Goal: Task Accomplishment & Management: Use online tool/utility

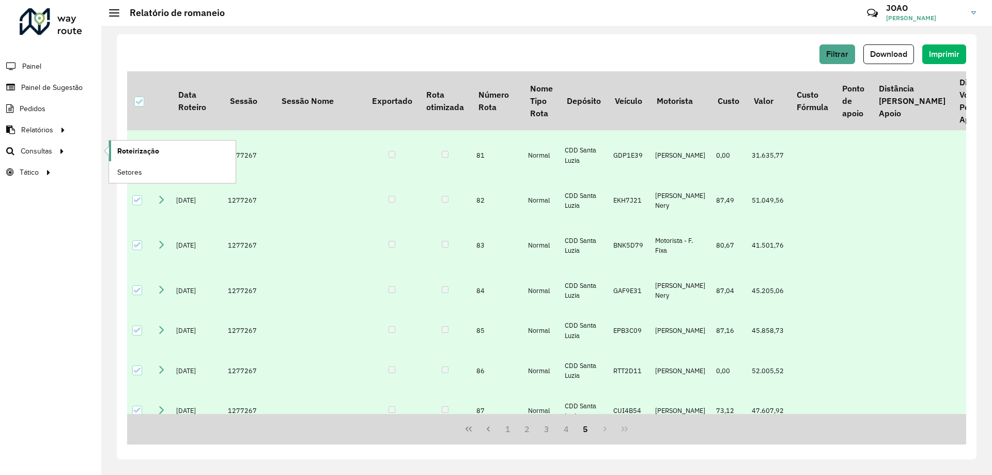
click at [137, 151] on span "Roteirização" at bounding box center [138, 151] width 42 height 11
click at [894, 53] on span "Download" at bounding box center [888, 54] width 37 height 9
click at [137, 148] on span "Roteirização" at bounding box center [138, 151] width 42 height 11
click at [140, 168] on span "Setores" at bounding box center [129, 172] width 25 height 11
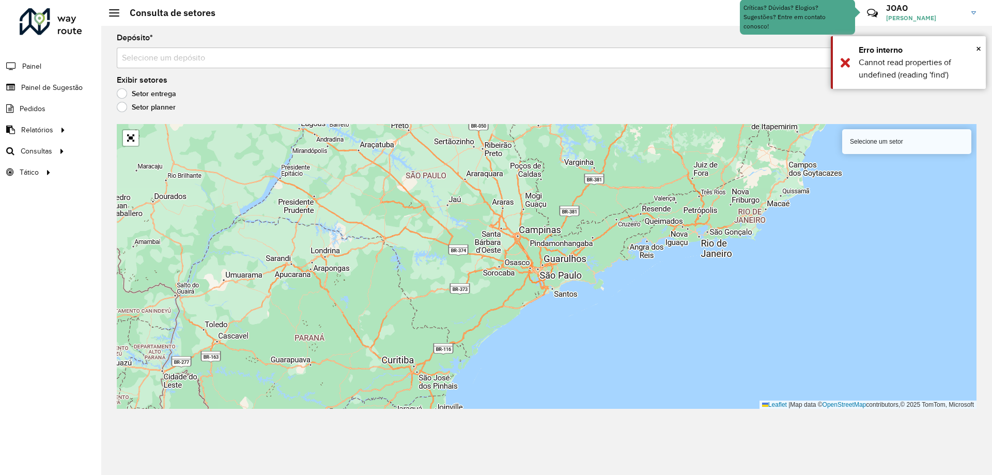
drag, startPoint x: 429, startPoint y: 241, endPoint x: 514, endPoint y: 249, distance: 85.2
click at [514, 249] on div "Selecione um setor Leaflet | Map data © OpenStreetMap contributors,© 2025 TomTo…" at bounding box center [547, 266] width 860 height 285
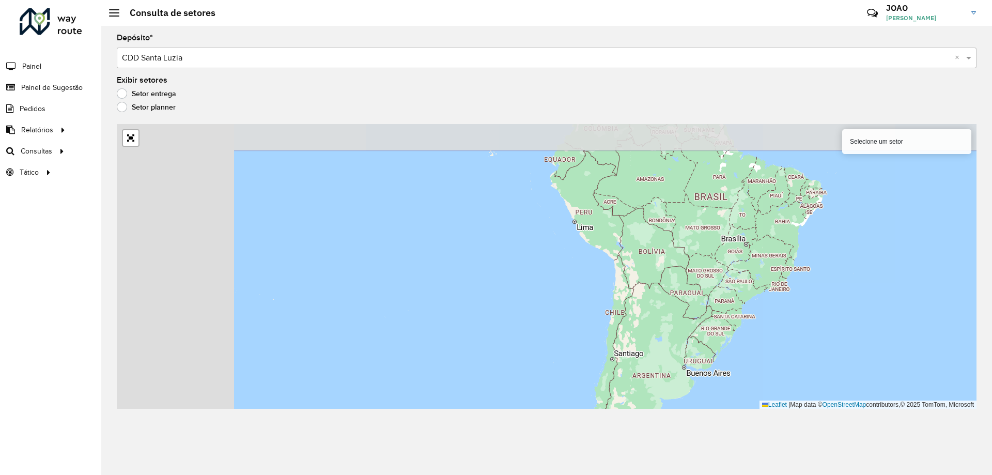
drag, startPoint x: 427, startPoint y: 260, endPoint x: 677, endPoint y: 293, distance: 251.8
click at [677, 293] on div "Selecione um setor Leaflet | Map data © OpenStreetMap contributors,© 2025 TomTo…" at bounding box center [547, 266] width 860 height 285
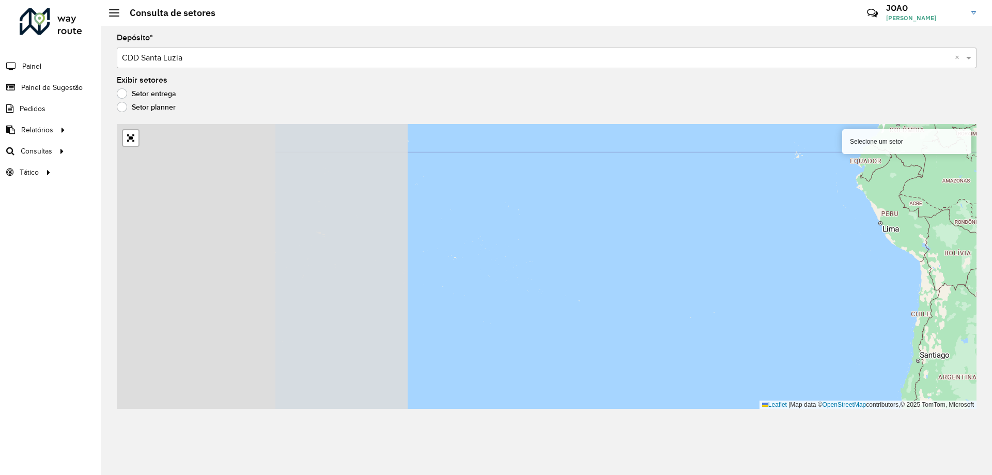
drag, startPoint x: 429, startPoint y: 257, endPoint x: 588, endPoint y: 236, distance: 160.6
click at [765, 262] on div "Selecione um setor Leaflet | Map data © OpenStreetMap contributors,© 2025 TomTo…" at bounding box center [547, 266] width 860 height 285
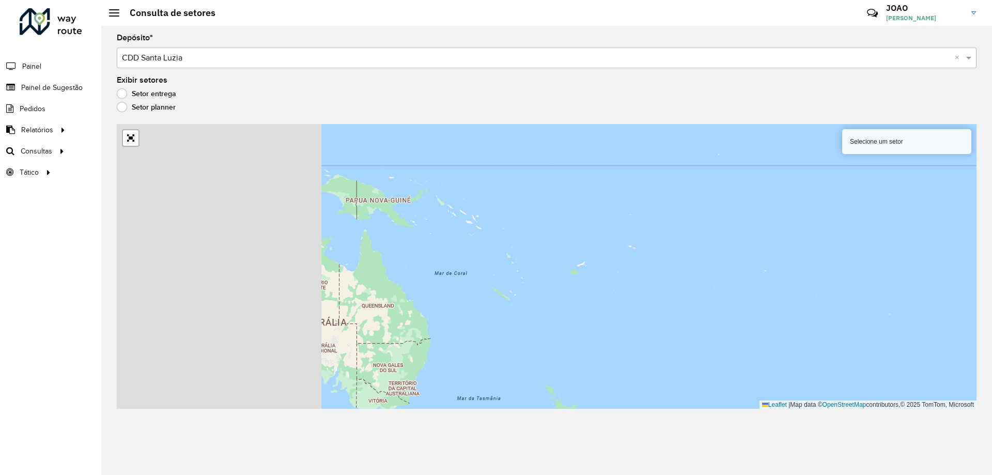
drag, startPoint x: 362, startPoint y: 234, endPoint x: 574, endPoint y: 241, distance: 211.5
click at [640, 245] on div "Selecione um setor Leaflet | Map data © OpenStreetMap contributors,© 2025 TomTo…" at bounding box center [547, 266] width 860 height 285
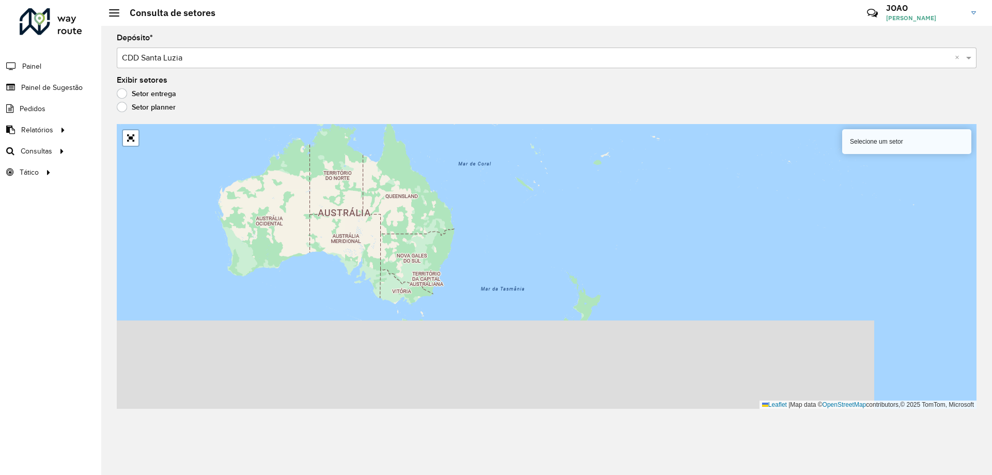
drag, startPoint x: 503, startPoint y: 266, endPoint x: 527, endPoint y: 156, distance: 113.1
click at [527, 156] on div "Selecione um setor Leaflet | Map data © OpenStreetMap contributors,© 2025 TomTo…" at bounding box center [547, 266] width 860 height 285
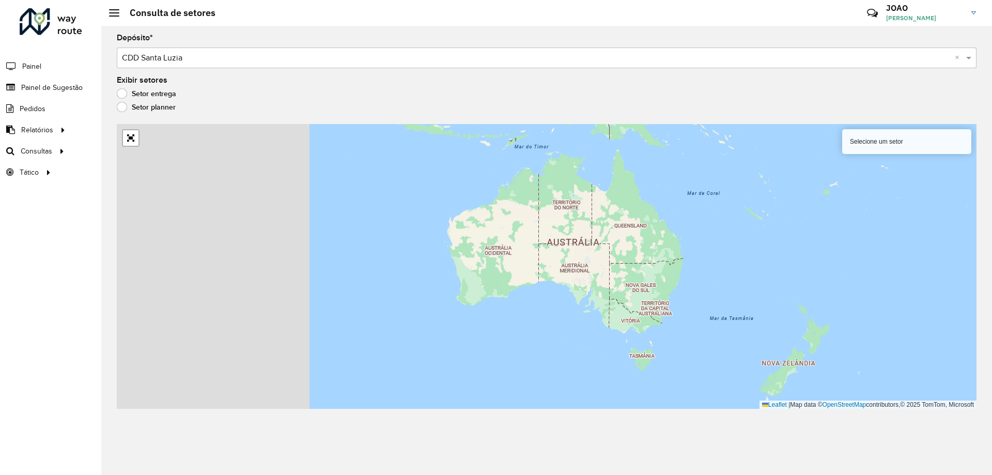
drag, startPoint x: 249, startPoint y: 278, endPoint x: 611, endPoint y: 325, distance: 365.4
click at [619, 328] on div "Selecione um setor Leaflet | Map data © OpenStreetMap contributors,© 2025 TomTo…" at bounding box center [547, 266] width 860 height 285
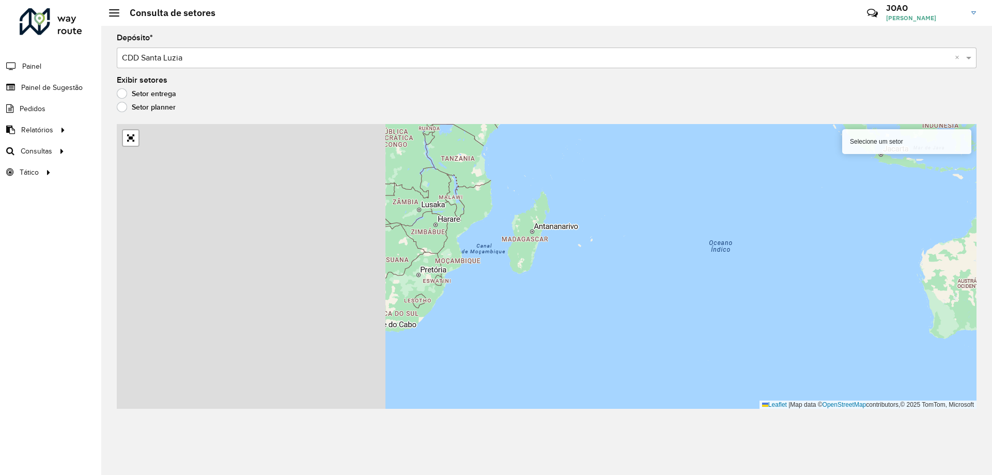
drag, startPoint x: 390, startPoint y: 286, endPoint x: 731, endPoint y: 302, distance: 341.0
click at [731, 302] on div "Selecione um setor Leaflet | Map data © OpenStreetMap contributors,© 2025 TomTo…" at bounding box center [547, 266] width 860 height 285
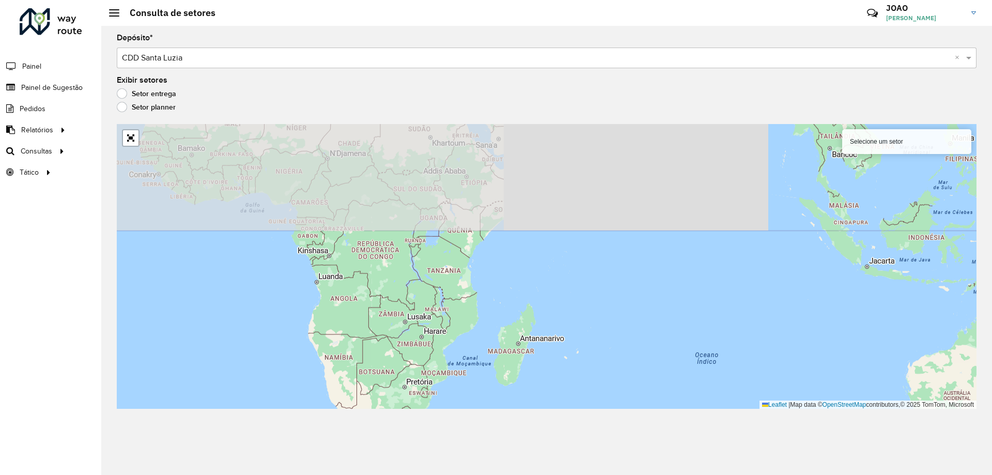
drag, startPoint x: 461, startPoint y: 212, endPoint x: 416, endPoint y: 356, distance: 150.9
click at [417, 357] on div "Selecione um setor Leaflet | Map data © OpenStreetMap contributors,© 2025 TomTo…" at bounding box center [547, 266] width 860 height 285
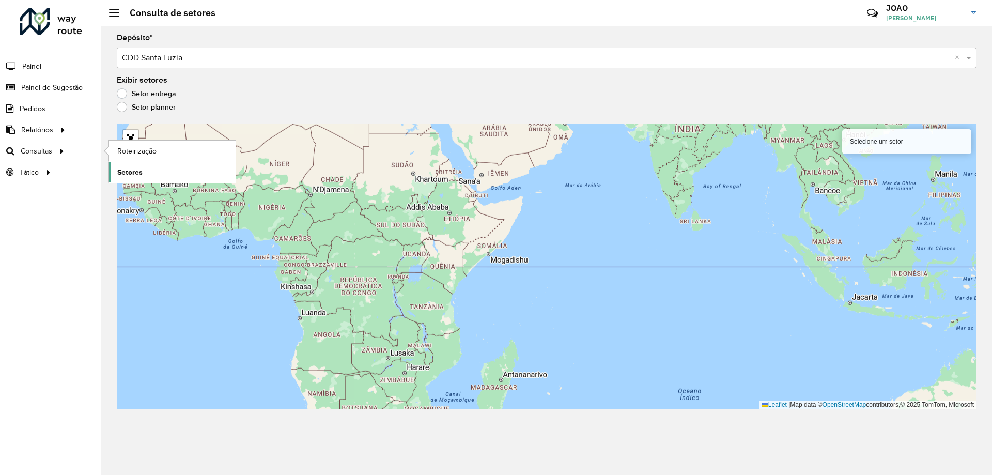
click at [135, 174] on span "Setores" at bounding box center [129, 172] width 25 height 11
click at [164, 152] on link "Roteirização" at bounding box center [172, 151] width 127 height 21
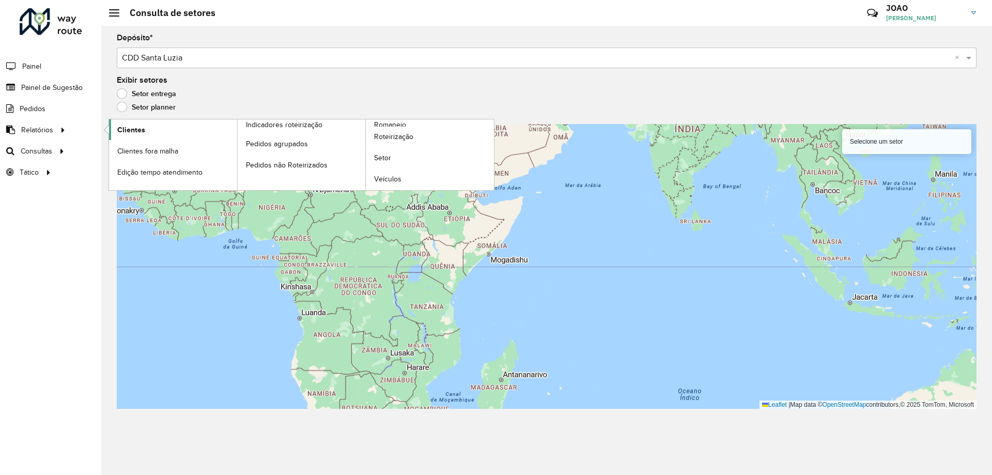
click at [142, 130] on span "Clientes" at bounding box center [131, 130] width 28 height 11
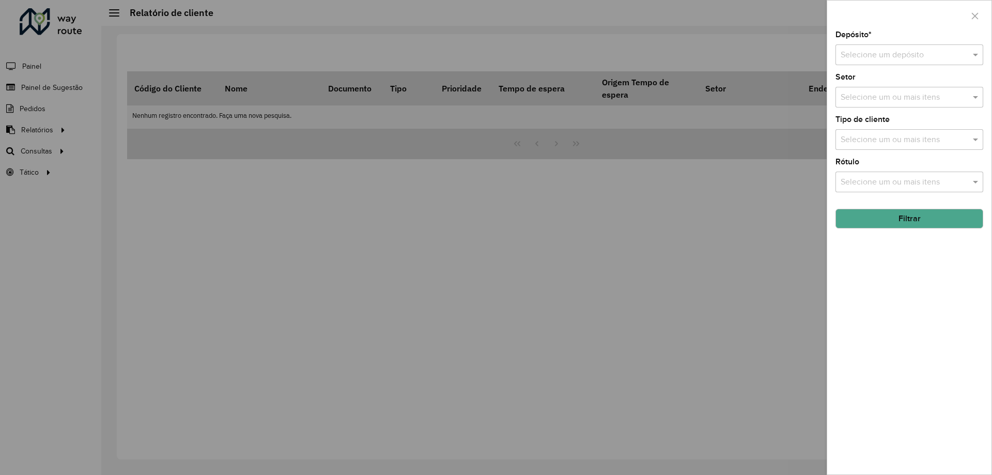
click at [59, 145] on div at bounding box center [496, 237] width 992 height 475
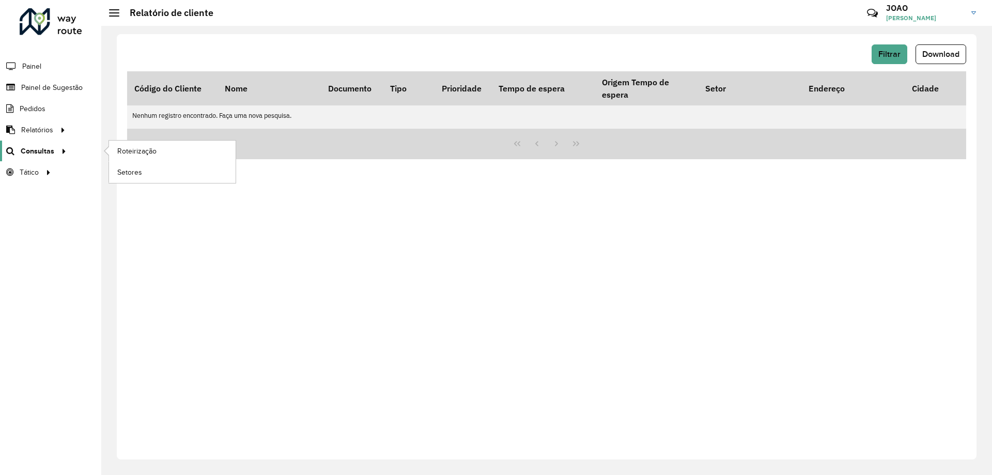
click at [61, 150] on icon at bounding box center [62, 151] width 9 height 16
click at [159, 181] on link "Setores" at bounding box center [172, 172] width 127 height 21
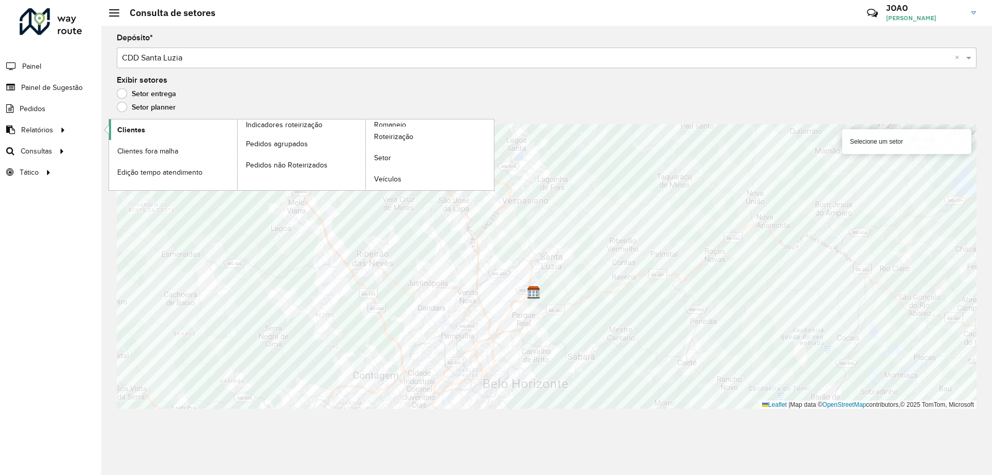
click at [124, 133] on span "Clientes" at bounding box center [131, 130] width 28 height 11
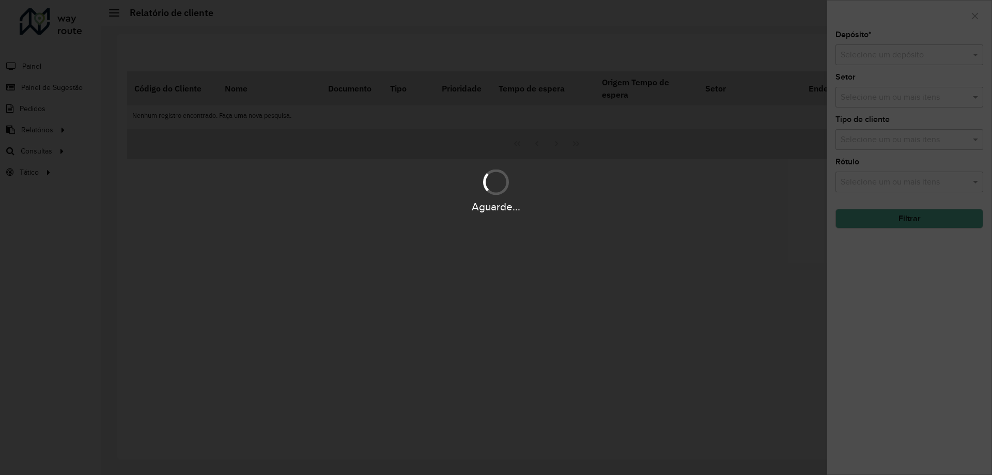
drag, startPoint x: 126, startPoint y: 133, endPoint x: 147, endPoint y: 132, distance: 21.2
drag, startPoint x: 147, startPoint y: 132, endPoint x: 766, endPoint y: 95, distance: 620.4
click at [754, 97] on div "Aguarde..." at bounding box center [496, 237] width 992 height 475
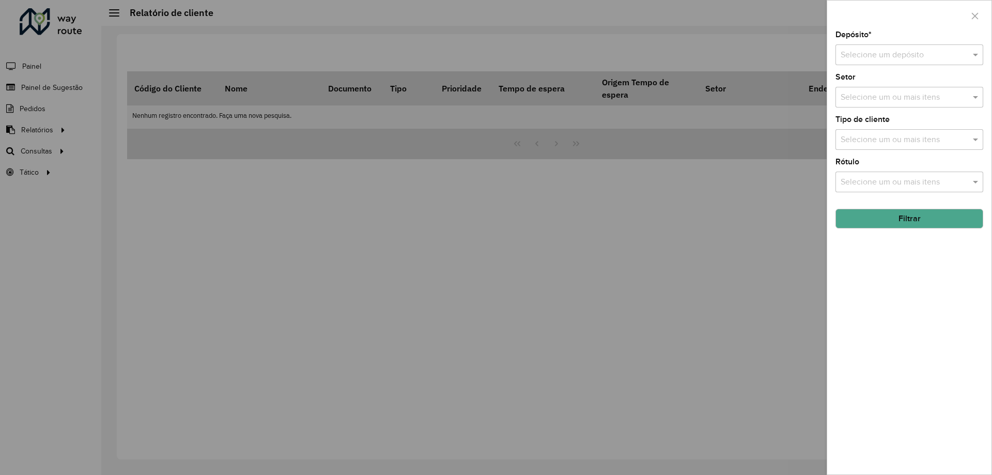
click at [924, 60] on input "text" at bounding box center [899, 55] width 117 height 12
click at [910, 88] on div "CDD Santa Luzia" at bounding box center [909, 85] width 147 height 18
click at [965, 210] on button "Filtrar" at bounding box center [910, 219] width 148 height 20
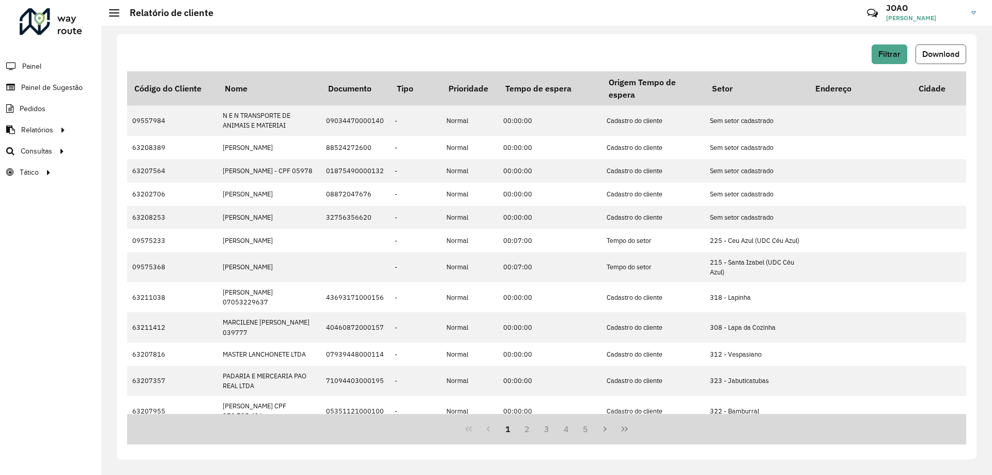
click at [948, 54] on span "Download" at bounding box center [941, 54] width 37 height 9
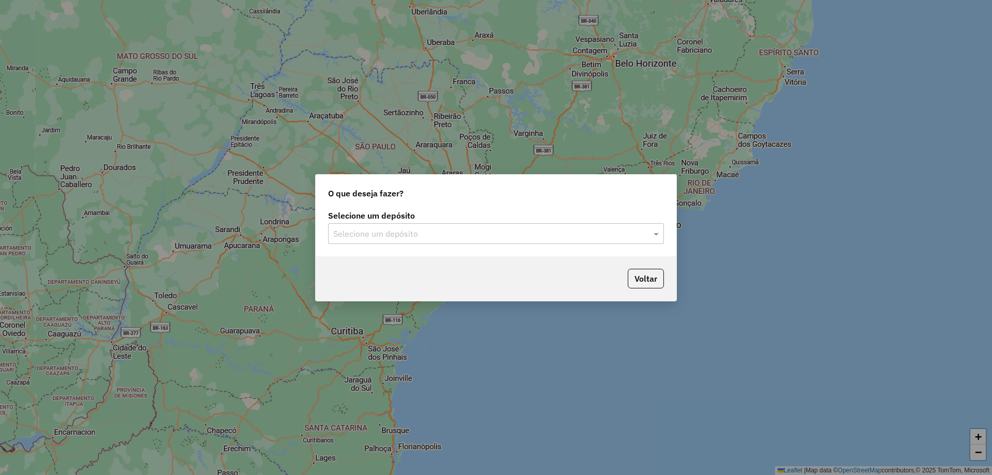
click at [504, 232] on input "text" at bounding box center [485, 234] width 305 height 12
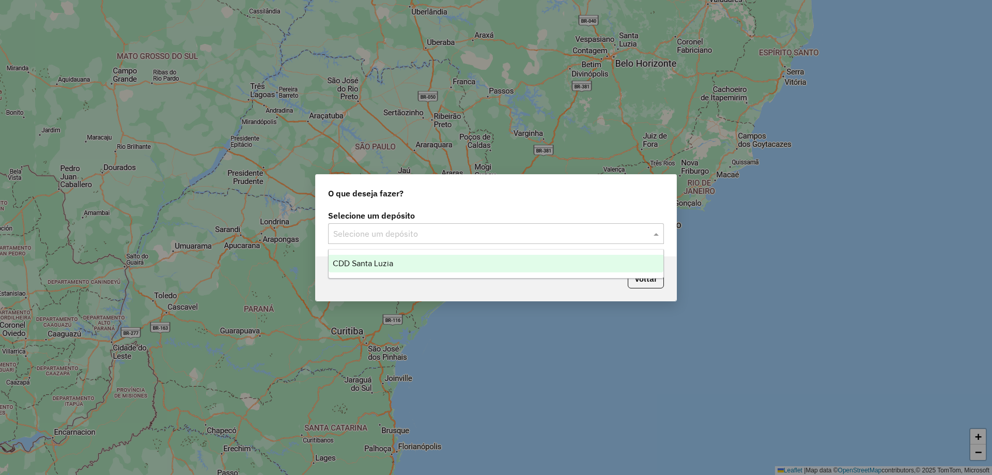
click at [346, 270] on div "CDD Santa Luzia" at bounding box center [496, 264] width 335 height 18
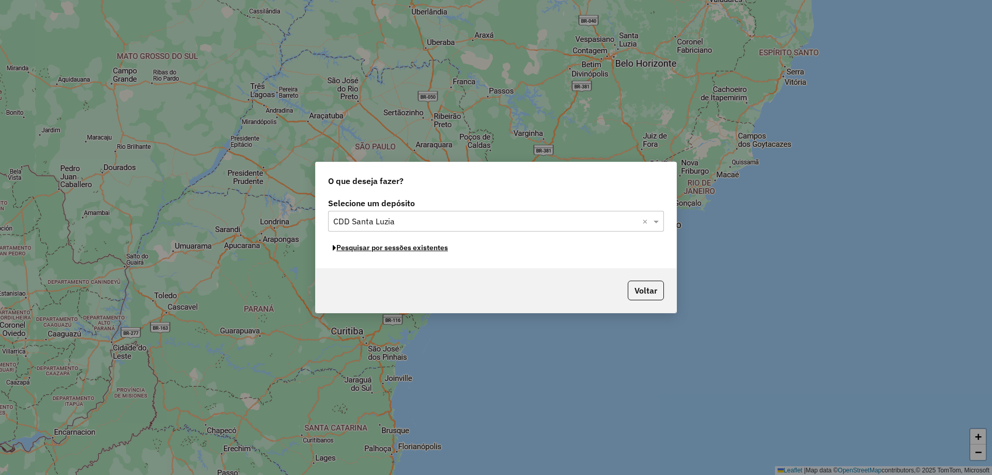
click at [438, 250] on button "Pesquisar por sessões existentes" at bounding box center [390, 248] width 125 height 16
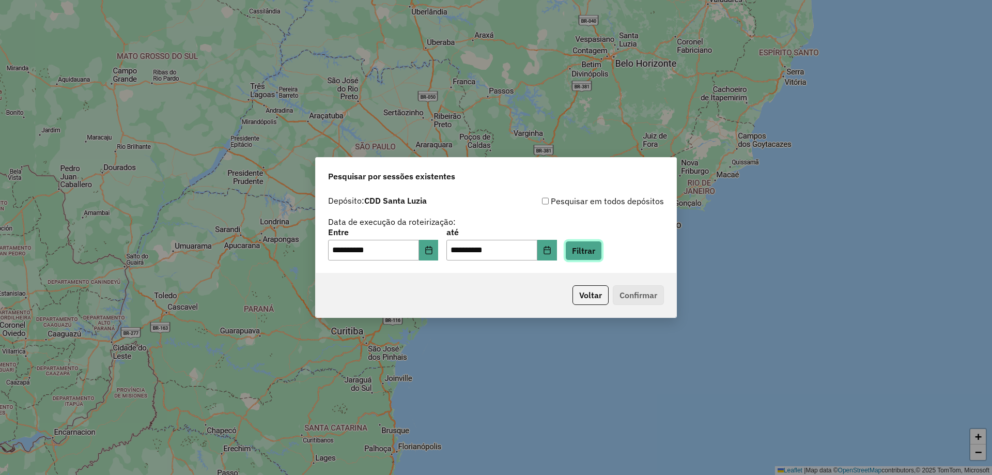
click at [598, 250] on button "Filtrar" at bounding box center [583, 251] width 37 height 20
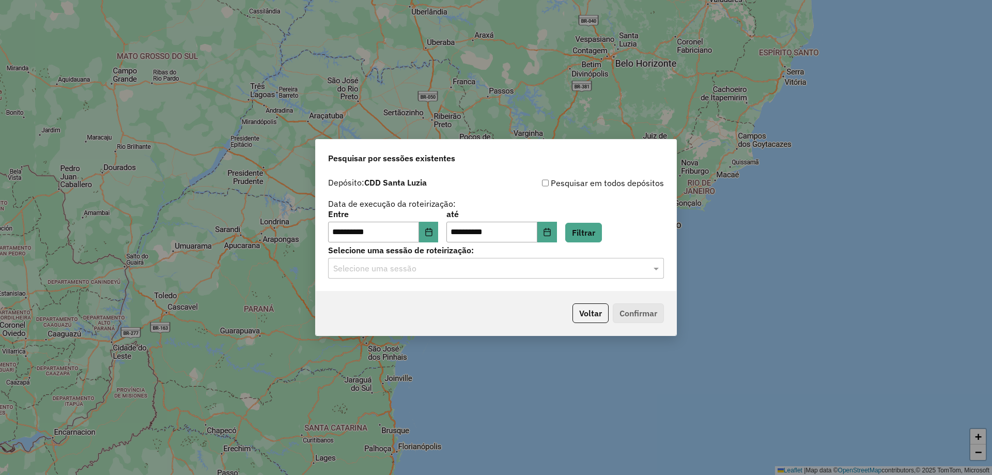
click at [433, 271] on input "text" at bounding box center [485, 269] width 305 height 12
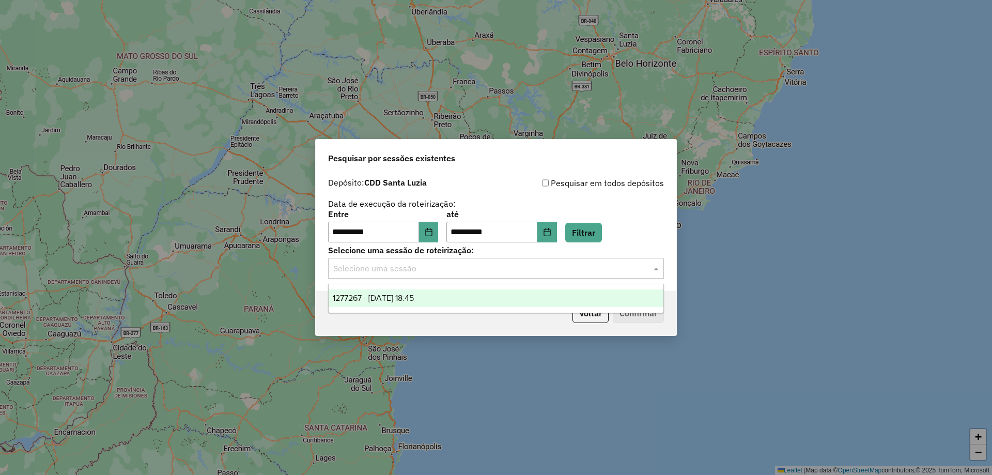
click at [367, 302] on span "1277267 - 17/09/2025 18:45" at bounding box center [373, 298] width 81 height 9
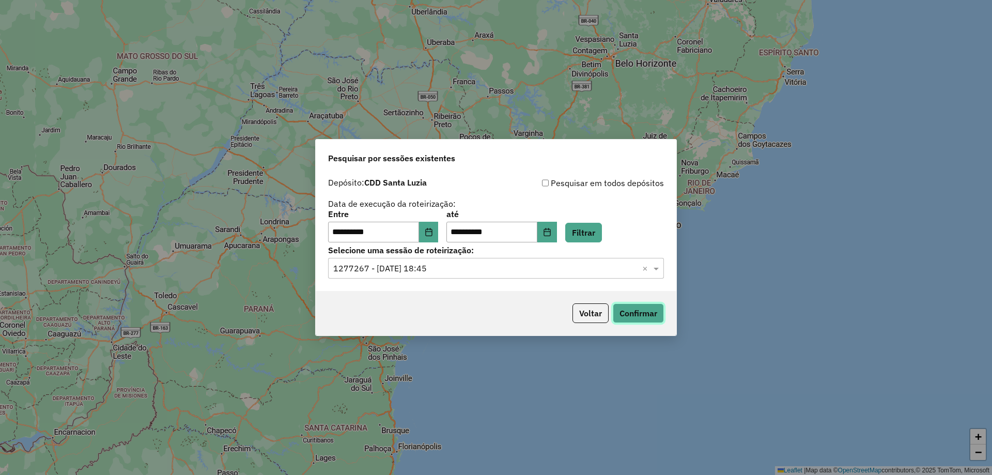
click at [643, 316] on button "Confirmar" at bounding box center [638, 313] width 51 height 20
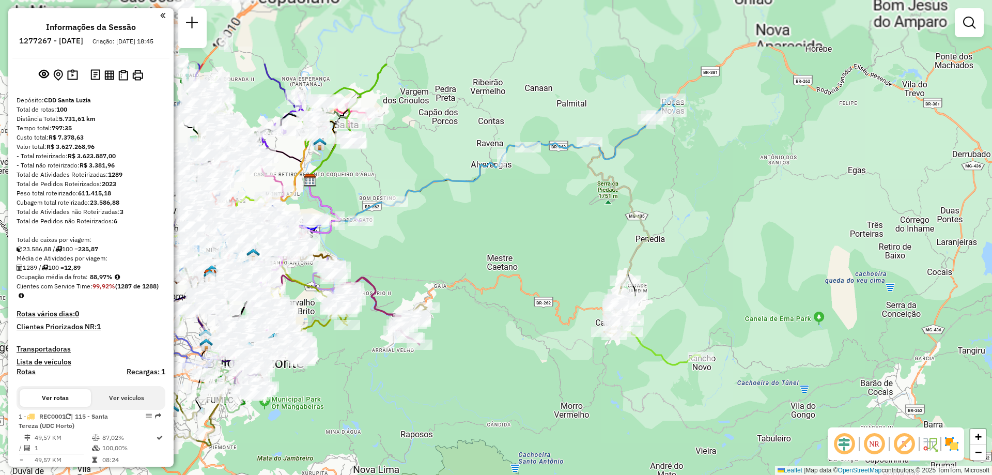
drag, startPoint x: 708, startPoint y: 233, endPoint x: 716, endPoint y: 257, distance: 25.2
click at [715, 261] on div "Janela de atendimento Grade de atendimento Capacidade Transportadoras Veículos …" at bounding box center [496, 237] width 992 height 475
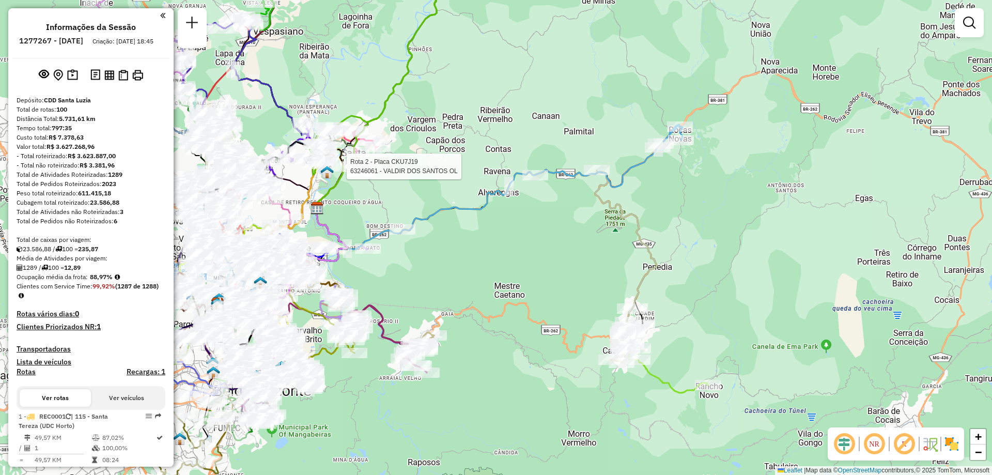
click at [449, 71] on div "Rota 2 - Placa CKU7J19 63246061 - VALDIR DOS SANTOS OL Janela de atendimento Gr…" at bounding box center [496, 237] width 992 height 475
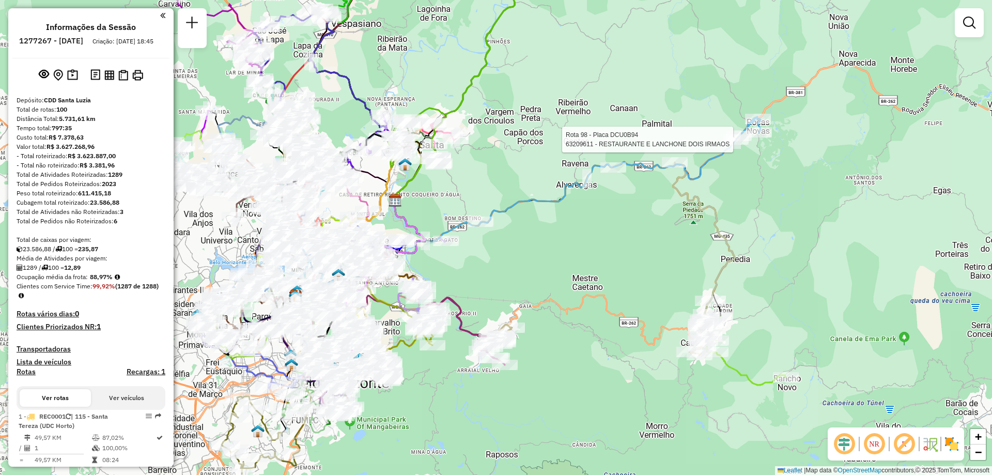
select select "**********"
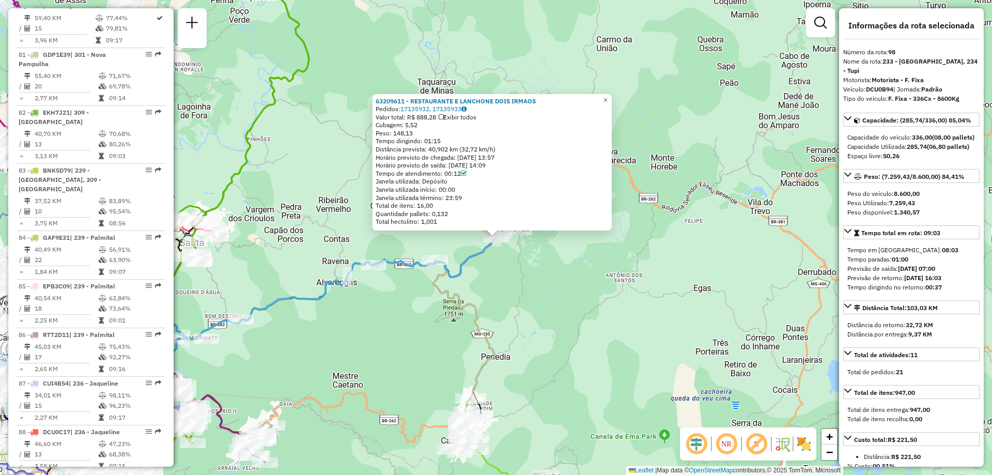
scroll to position [6322, 0]
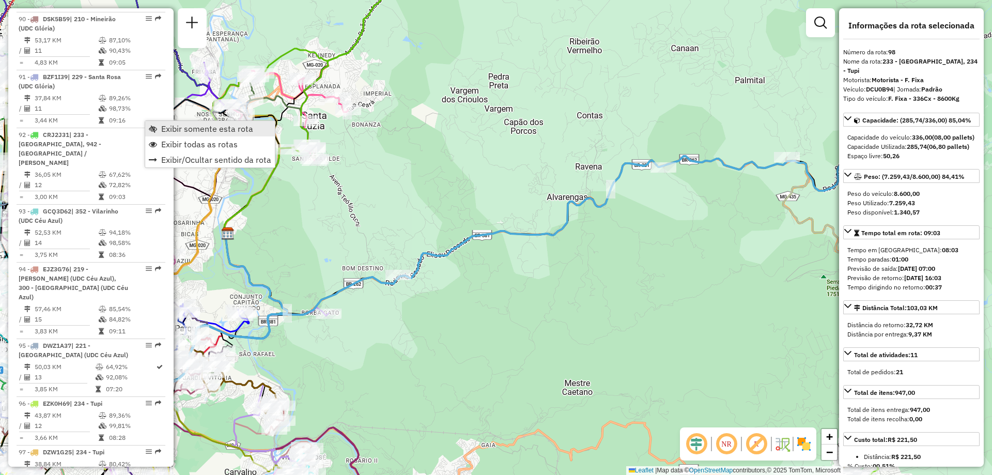
click at [196, 131] on span "Exibir somente esta rota" at bounding box center [207, 129] width 92 height 8
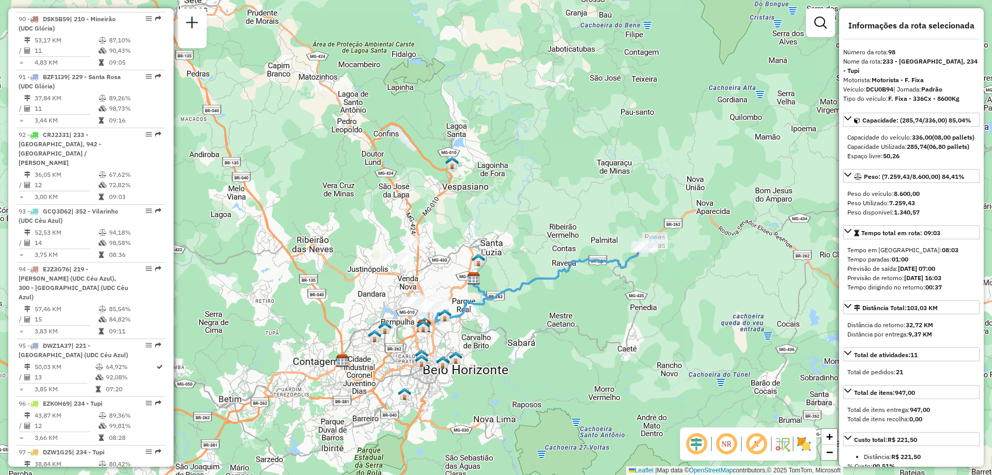
drag, startPoint x: 506, startPoint y: 387, endPoint x: 519, endPoint y: 333, distance: 55.5
click at [519, 333] on div "Janela de atendimento Grade de atendimento Capacidade Transportadoras Veículos …" at bounding box center [496, 237] width 992 height 475
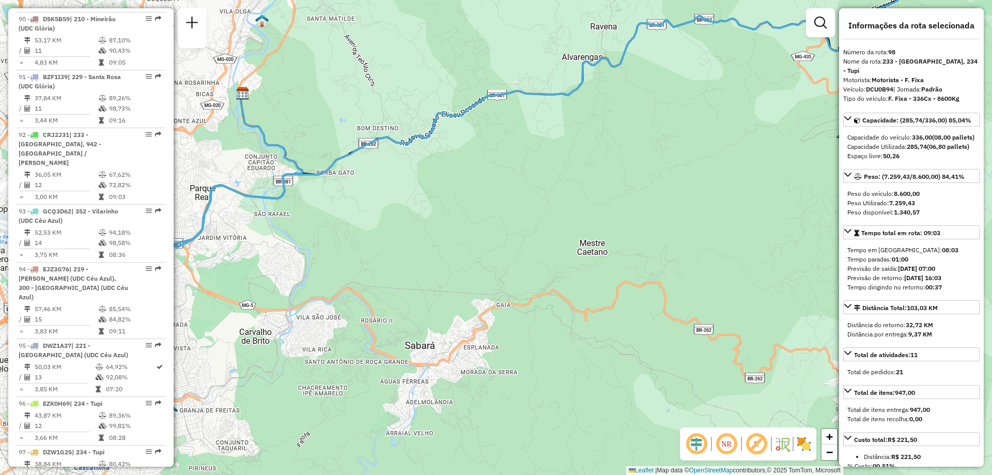
drag, startPoint x: 750, startPoint y: 223, endPoint x: 622, endPoint y: 371, distance: 195.7
click at [622, 371] on div "Janela de atendimento Grade de atendimento Capacidade Transportadoras Veículos …" at bounding box center [496, 237] width 992 height 475
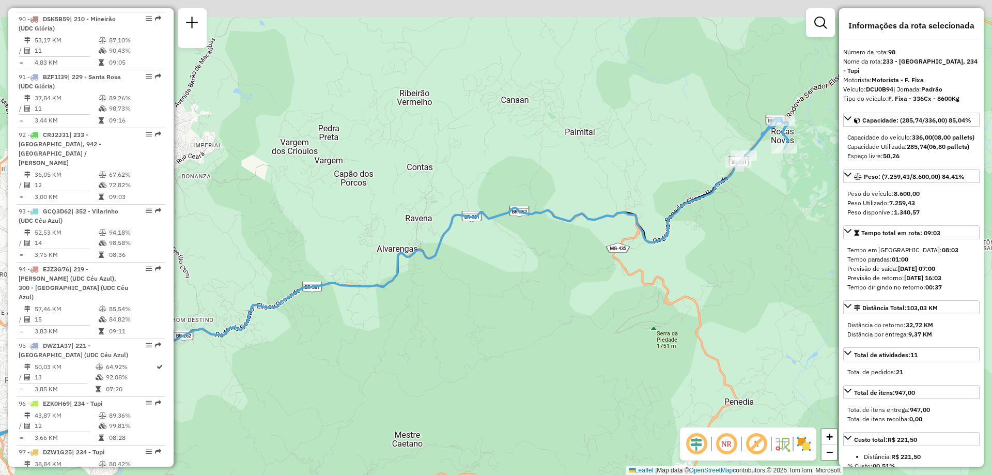
drag, startPoint x: 775, startPoint y: 200, endPoint x: 630, endPoint y: 366, distance: 220.6
click at [630, 366] on div "Janela de atendimento Grade de atendimento Capacidade Transportadoras Veículos …" at bounding box center [496, 237] width 992 height 475
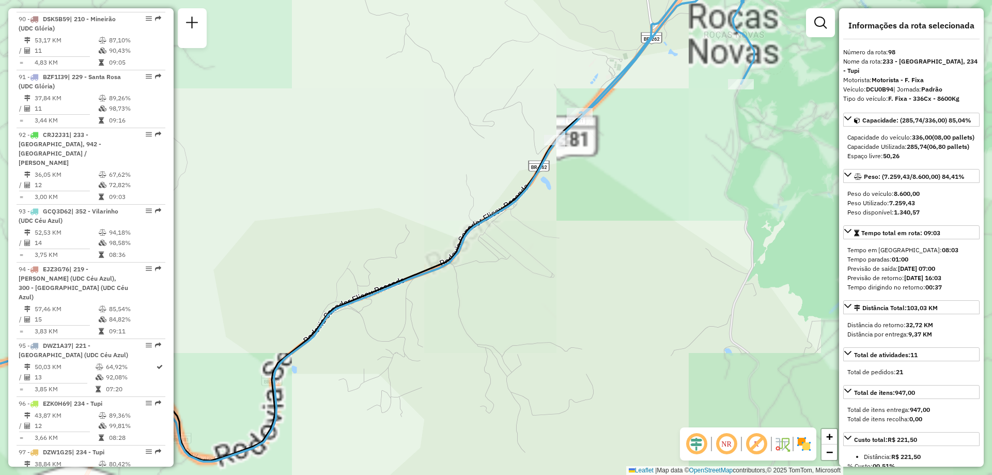
drag, startPoint x: 678, startPoint y: 234, endPoint x: 591, endPoint y: 418, distance: 203.5
click at [595, 425] on div "Janela de atendimento Grade de atendimento Capacidade Transportadoras Veículos …" at bounding box center [496, 237] width 992 height 475
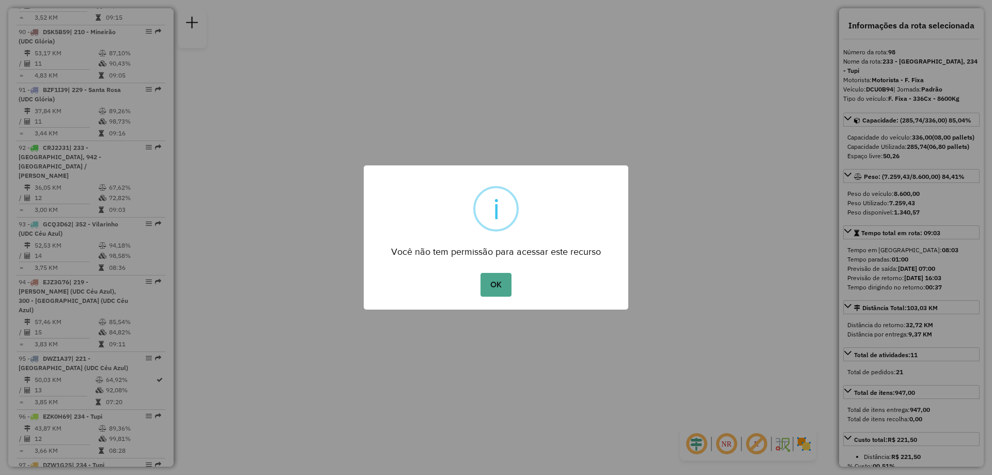
scroll to position [6335, 0]
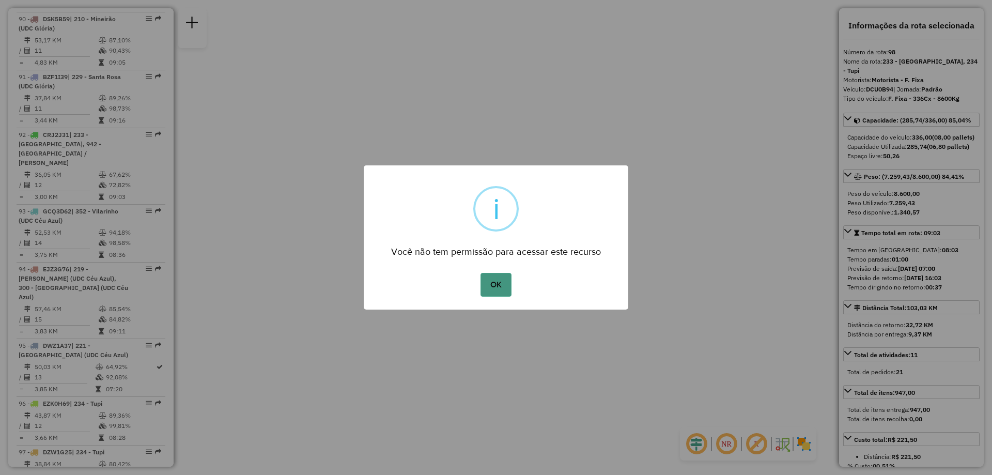
click at [493, 280] on button "OK" at bounding box center [496, 285] width 30 height 24
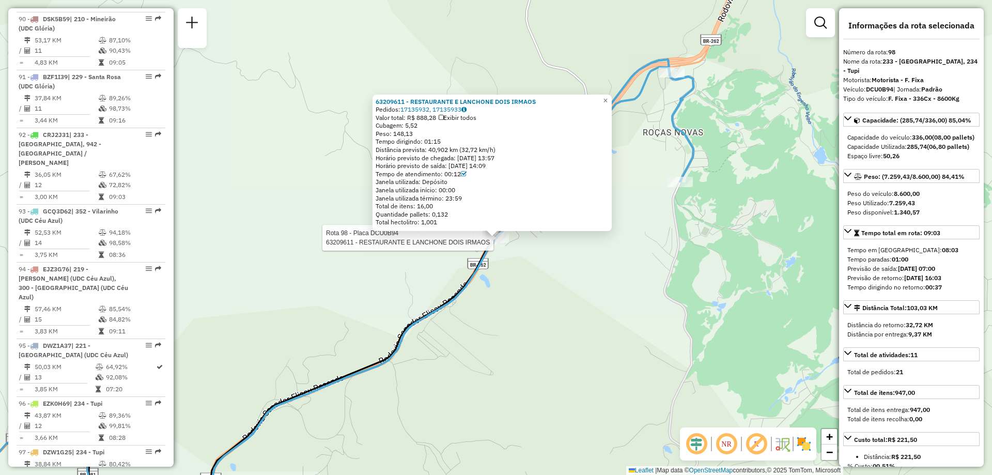
click at [567, 250] on div "Rota 98 - Placa DCU0B94 63209611 - RESTAURANTE E LANCHONE DOIS IRMAOS 63209611 …" at bounding box center [496, 237] width 992 height 475
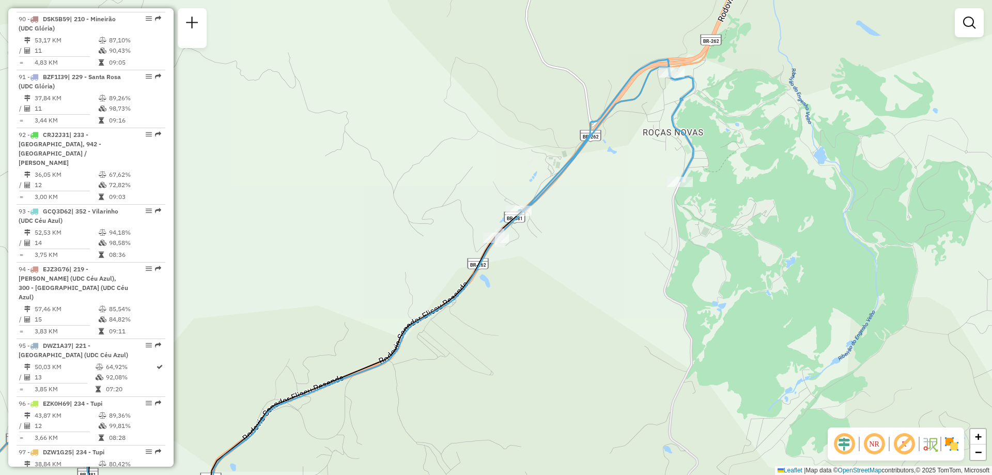
click at [519, 205] on icon at bounding box center [297, 290] width 793 height 463
select select "**********"
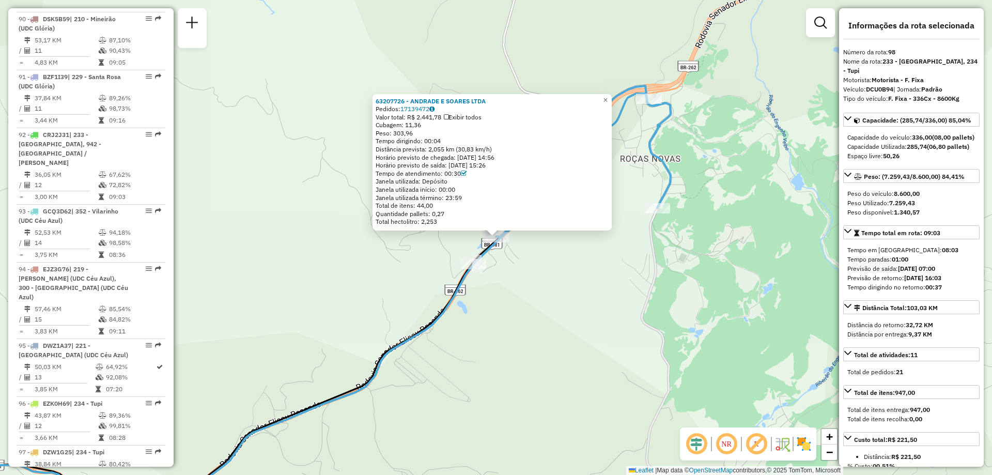
click at [547, 252] on div "63207726 - ANDRADE E SOARES LTDA Pedidos: 17139472 Valor total: R$ 2.441,78 Exi…" at bounding box center [496, 237] width 992 height 475
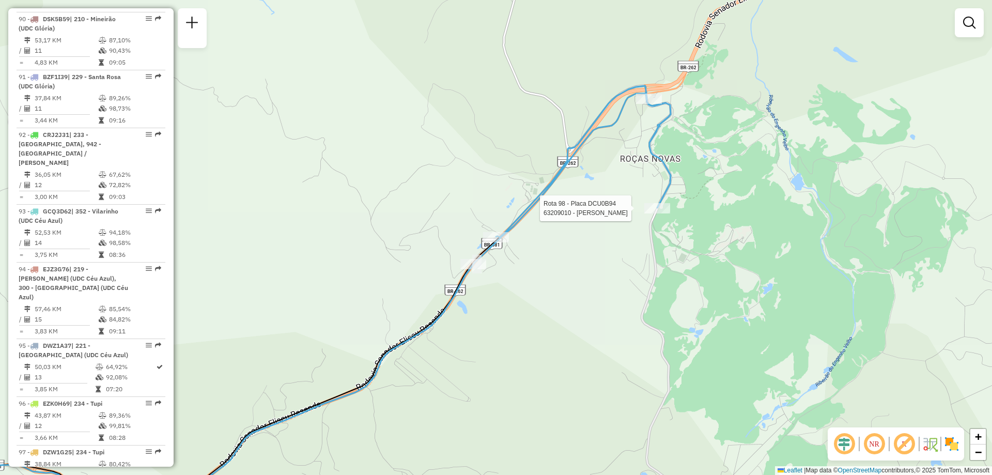
select select "**********"
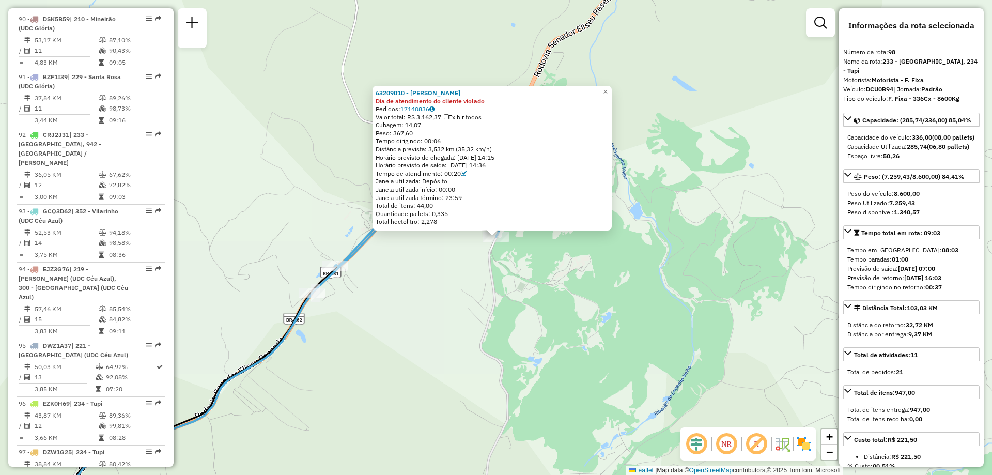
click at [564, 253] on div "63209010 - WANDERLEY MONTEIRO Dia de atendimento do cliente violado Pedidos: 17…" at bounding box center [496, 237] width 992 height 475
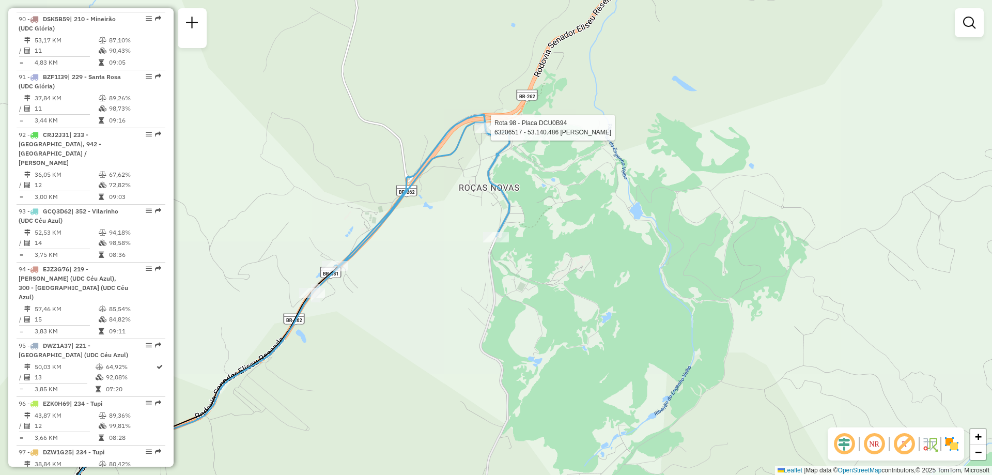
select select "**********"
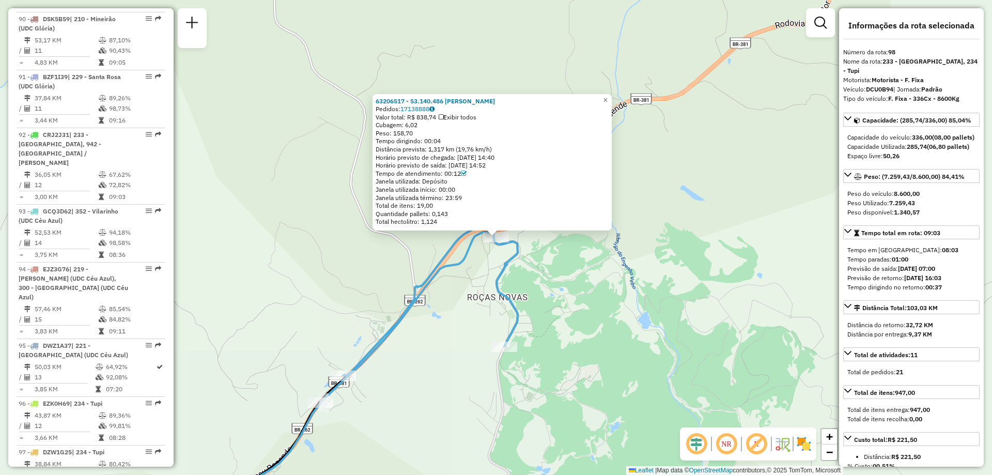
click at [594, 304] on div "63206517 - 53.140.486 JULIO CESAR DA SILVA CASSIMIR Pedidos: 17138888 Valor tot…" at bounding box center [496, 237] width 992 height 475
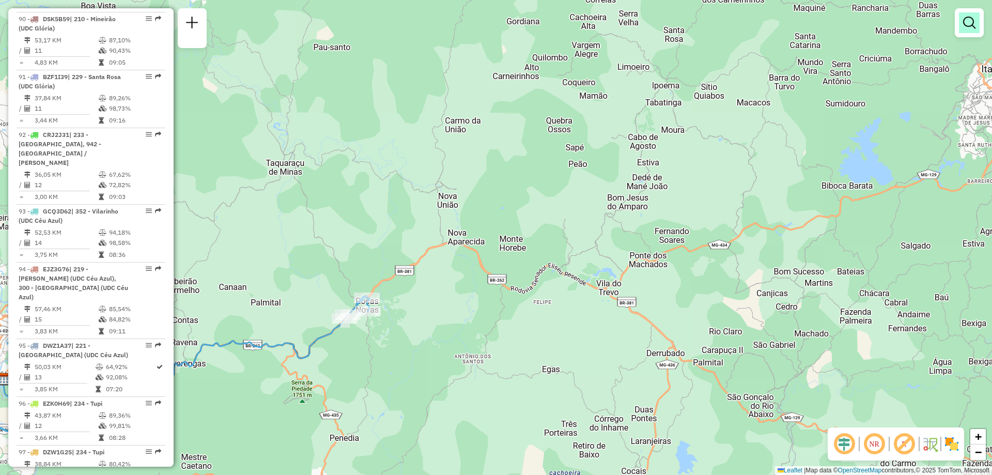
click at [966, 26] on em at bounding box center [970, 23] width 12 height 12
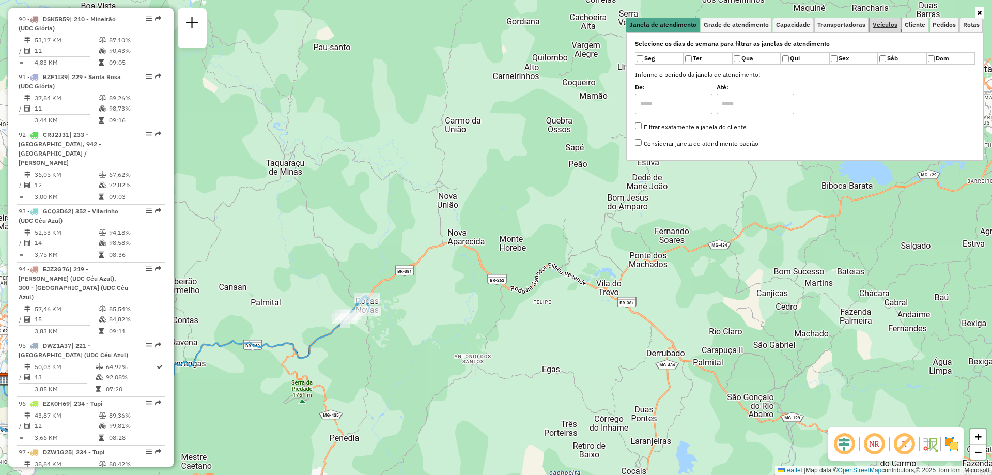
click at [891, 27] on span "Veículos" at bounding box center [885, 25] width 25 height 6
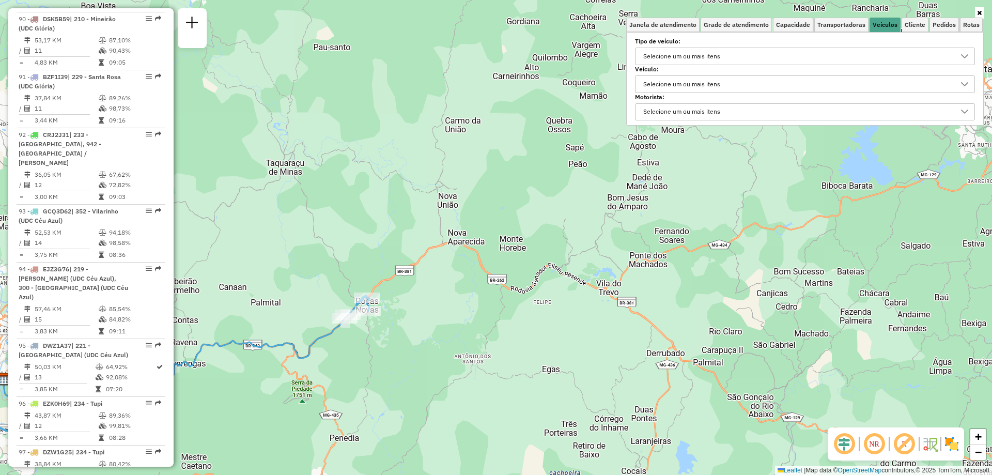
click at [699, 87] on div "Selecione um ou mais itens" at bounding box center [682, 84] width 84 height 17
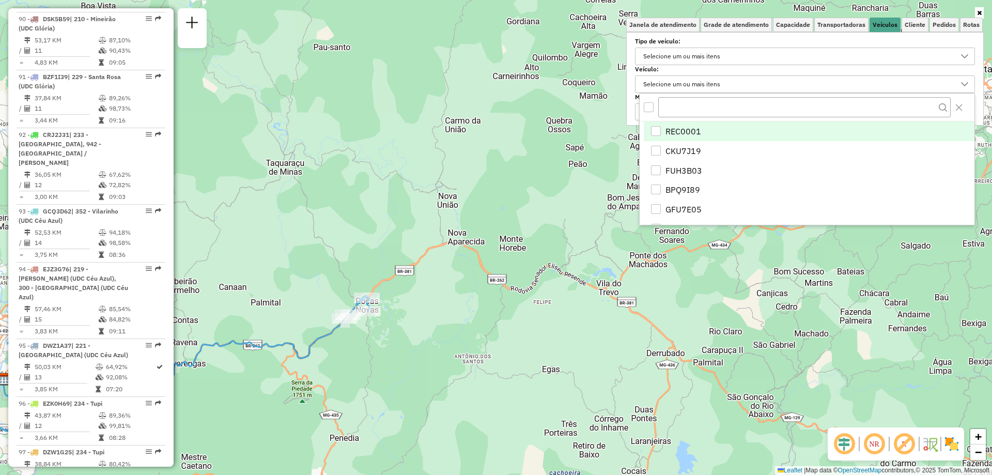
scroll to position [6, 36]
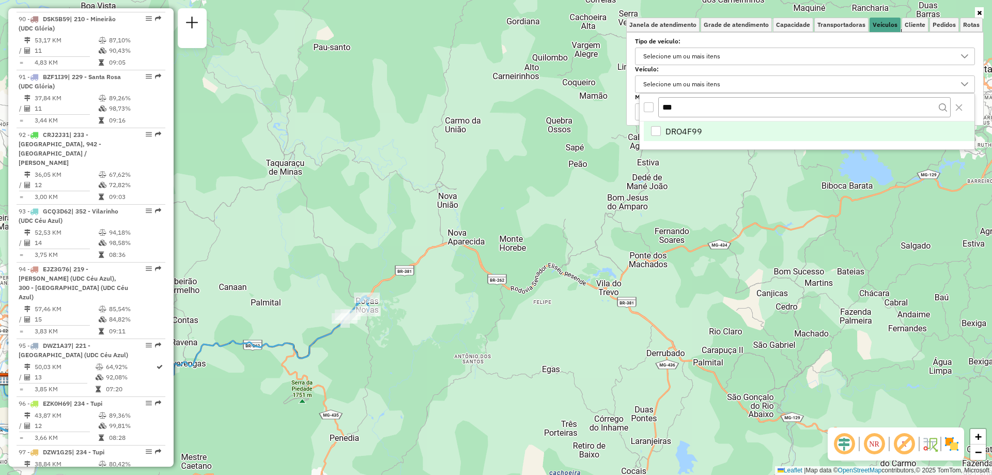
type input "***"
click at [671, 129] on span "DRO4F99" at bounding box center [684, 131] width 37 height 12
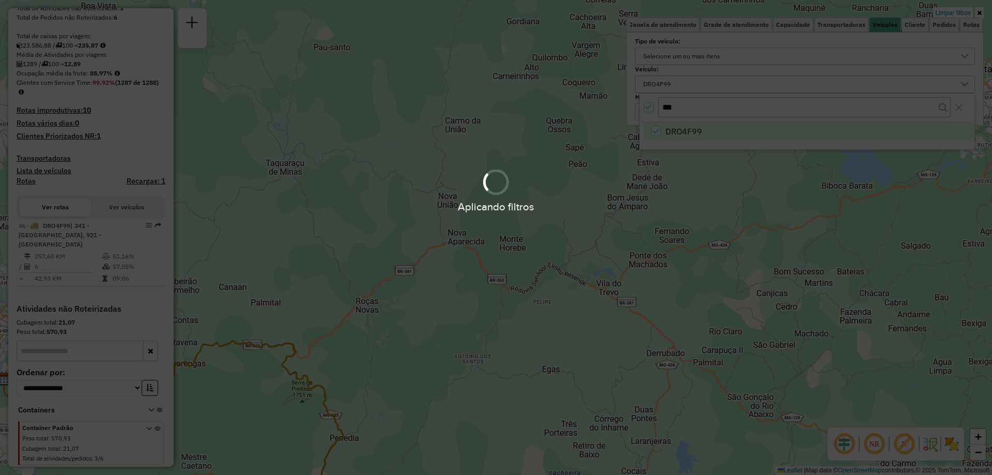
scroll to position [204, 0]
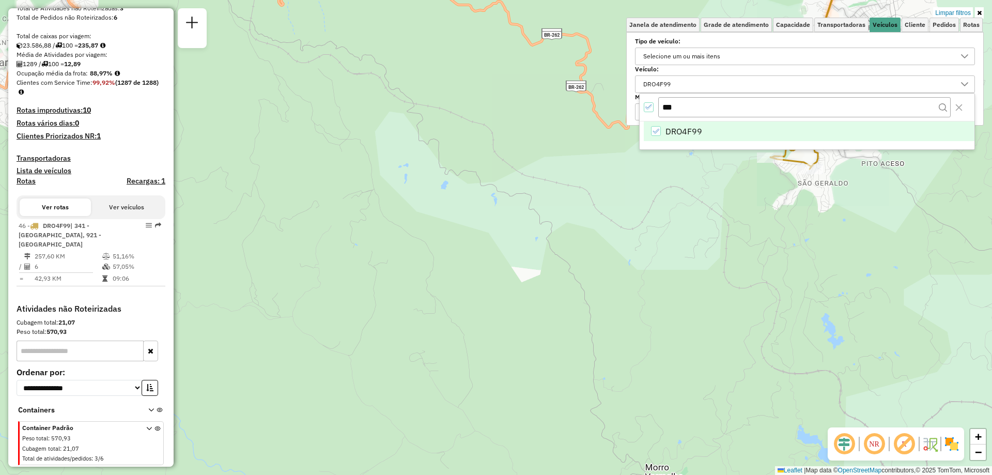
drag, startPoint x: 685, startPoint y: 334, endPoint x: 624, endPoint y: 442, distance: 123.6
click at [621, 441] on div "Limpar filtros Janela de atendimento Grade de atendimento Capacidade Transporta…" at bounding box center [496, 237] width 992 height 475
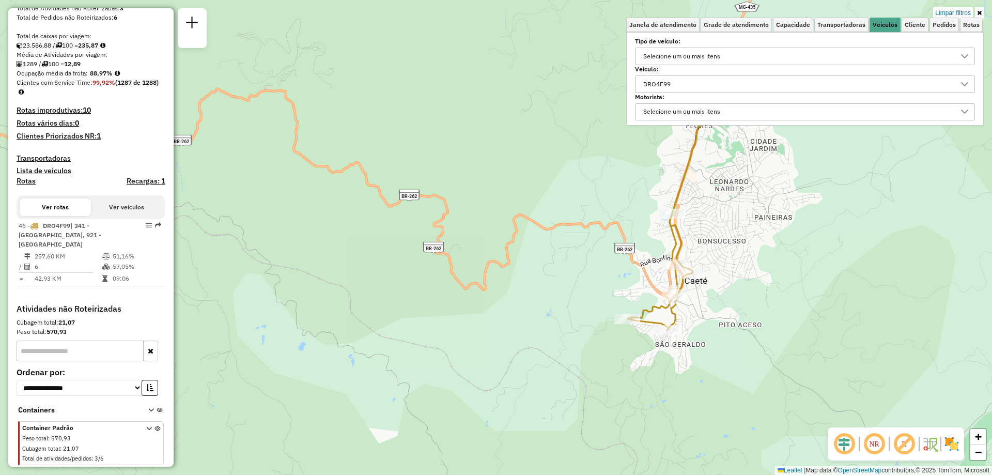
drag, startPoint x: 804, startPoint y: 258, endPoint x: 678, endPoint y: 383, distance: 176.9
click at [678, 383] on div "Limpar filtros Janela de atendimento Grade de atendimento Capacidade Transporta…" at bounding box center [496, 237] width 992 height 475
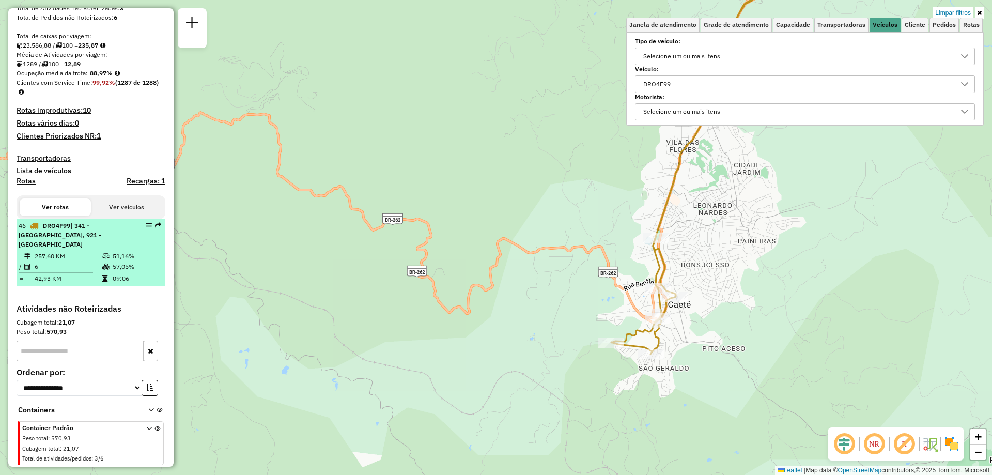
click at [104, 259] on td at bounding box center [107, 256] width 10 height 10
select select "**********"
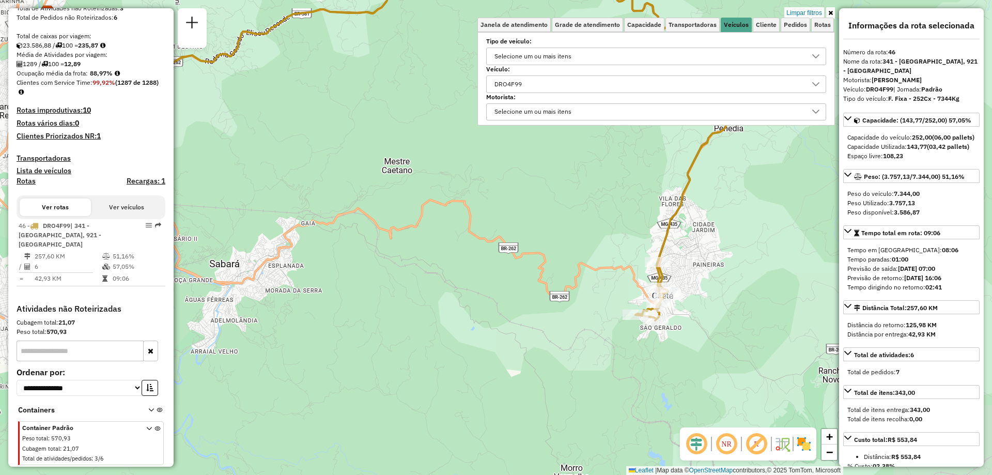
drag, startPoint x: 644, startPoint y: 361, endPoint x: 533, endPoint y: 251, distance: 156.4
click at [533, 251] on div "Limpar filtros Janela de atendimento Grade de atendimento Capacidade Transporta…" at bounding box center [496, 237] width 992 height 475
click at [820, 79] on div at bounding box center [816, 84] width 20 height 17
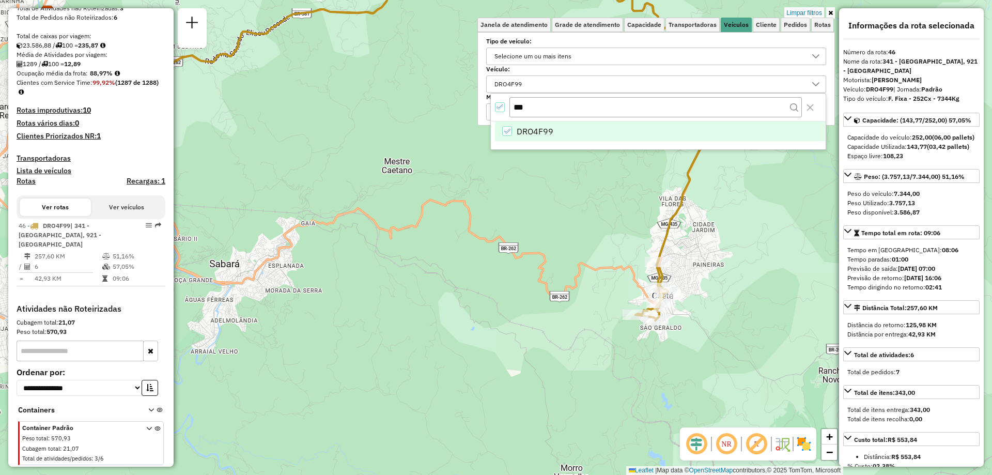
click at [499, 108] on icon "All items selected" at bounding box center [500, 106] width 7 height 7
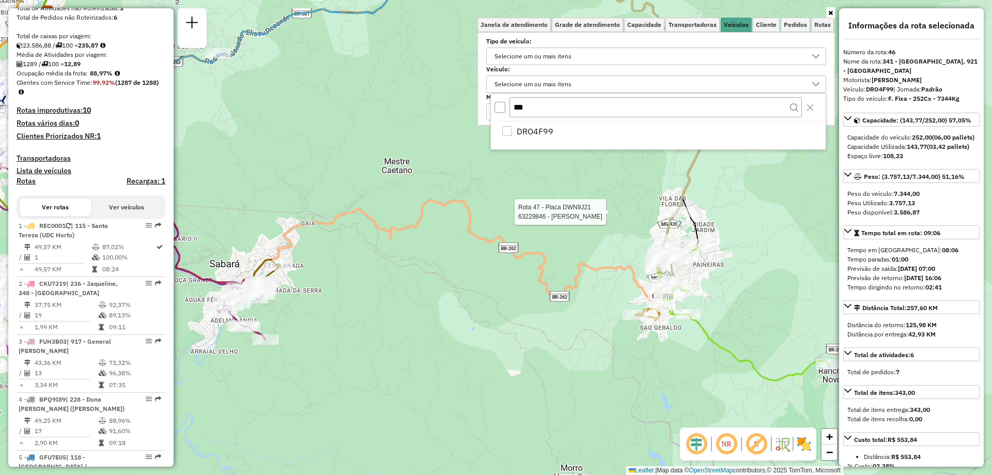
click at [456, 279] on div "Rota 47 - Placa DWN9J21 63229846 - PERCIO HENRIQUE MACHADO PESSOA Janela de ate…" at bounding box center [496, 237] width 992 height 475
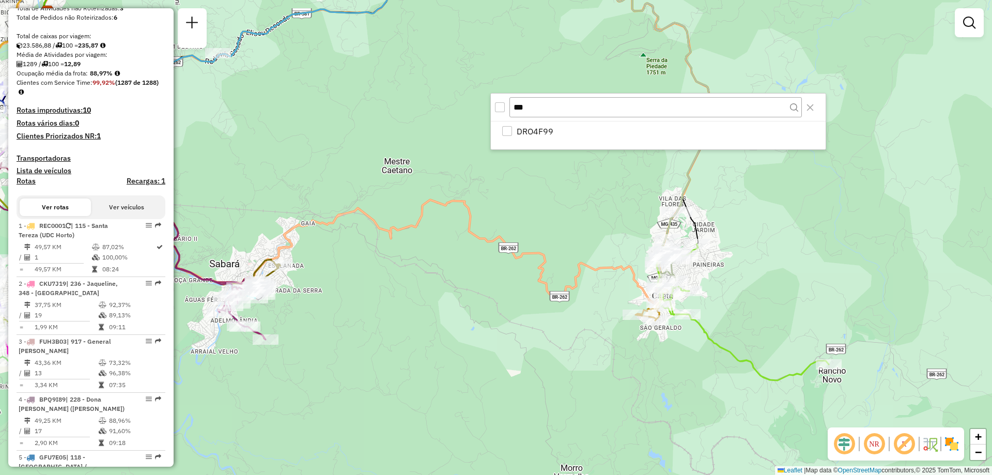
scroll to position [6335, 0]
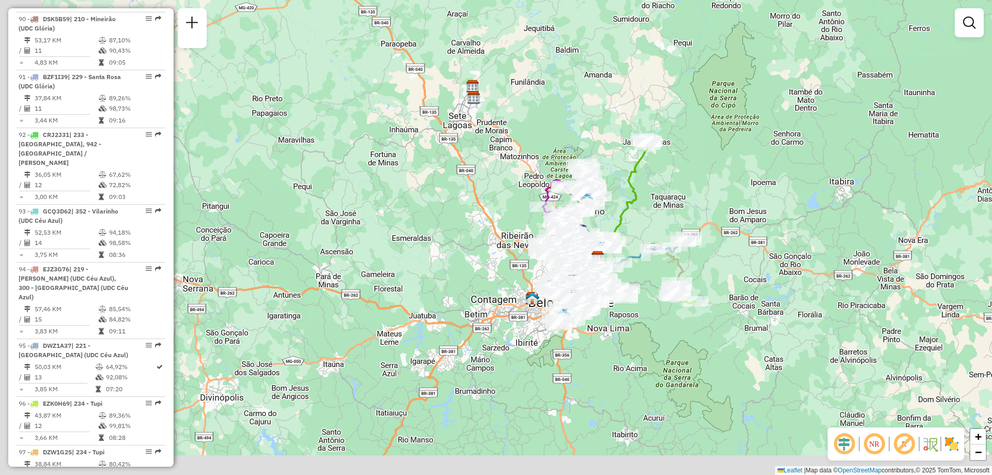
drag, startPoint x: 480, startPoint y: 425, endPoint x: 720, endPoint y: 329, distance: 257.7
click at [720, 330] on div "Janela de atendimento Grade de atendimento Capacidade Transportadoras Veículos …" at bounding box center [496, 237] width 992 height 475
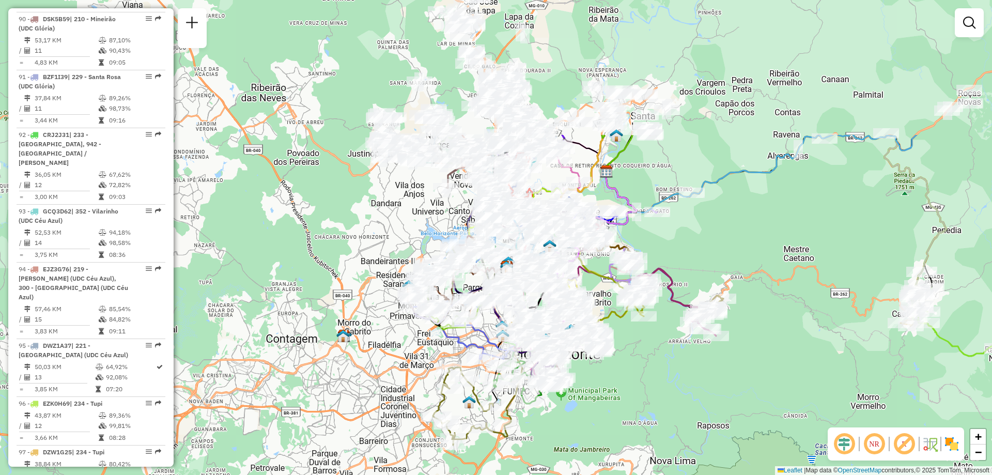
drag, startPoint x: 539, startPoint y: 204, endPoint x: 613, endPoint y: 382, distance: 192.8
click at [597, 386] on div "Janela de atendimento Grade de atendimento Capacidade Transportadoras Veículos …" at bounding box center [496, 237] width 992 height 475
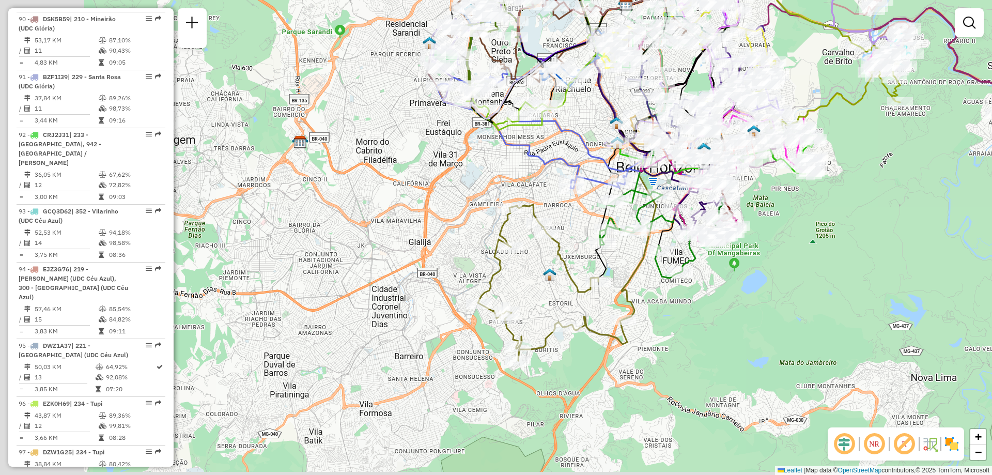
drag, startPoint x: 545, startPoint y: 411, endPoint x: 760, endPoint y: 295, distance: 244.5
click at [760, 295] on div "Janela de atendimento Grade de atendimento Capacidade Transportadoras Veículos …" at bounding box center [496, 237] width 992 height 475
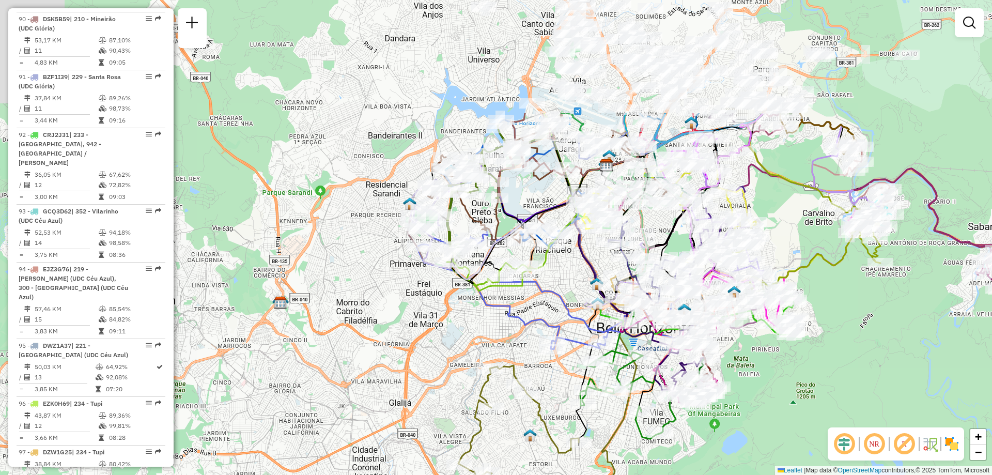
drag, startPoint x: 699, startPoint y: 299, endPoint x: 753, endPoint y: 430, distance: 141.7
click at [675, 475] on html "Aplicando filtros Pop-up bloqueado! Seu navegador bloqueou automáticamente a ab…" at bounding box center [496, 237] width 992 height 475
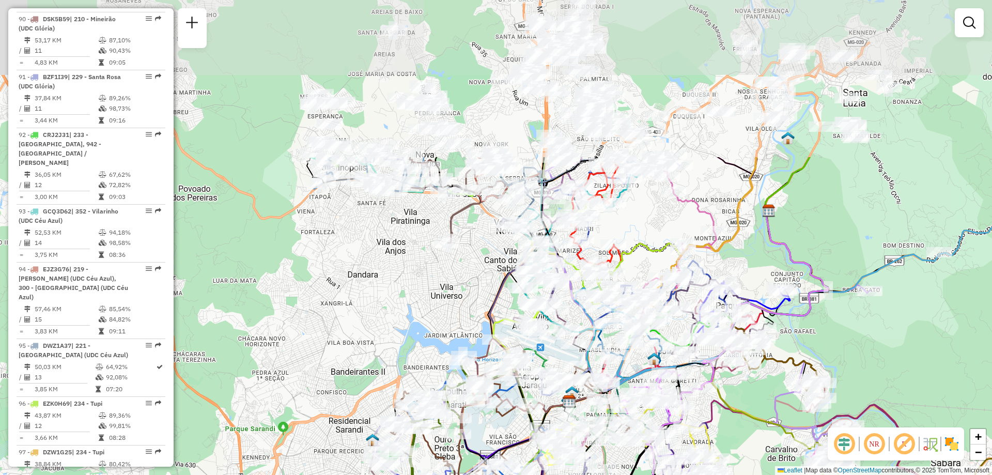
drag, startPoint x: 727, startPoint y: 298, endPoint x: 717, endPoint y: 409, distance: 112.1
click at [717, 409] on icon at bounding box center [766, 325] width 126 height 236
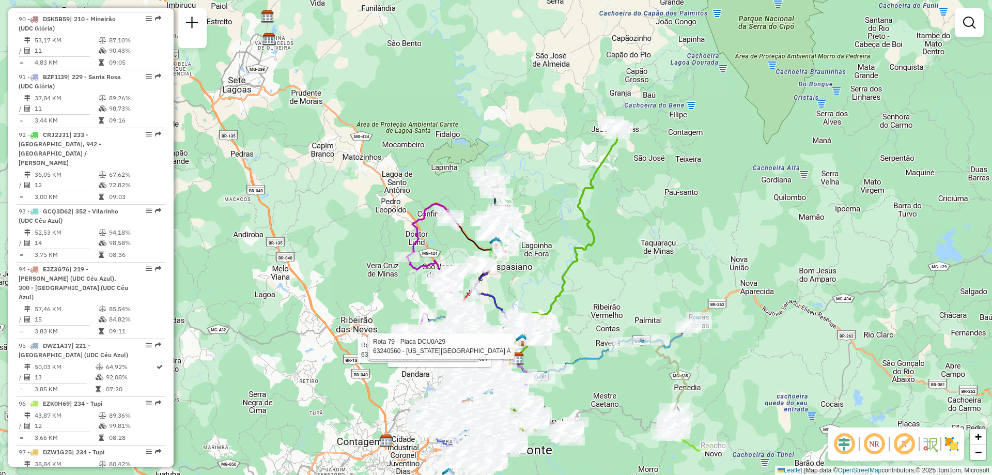
drag, startPoint x: 879, startPoint y: 357, endPoint x: 601, endPoint y: 300, distance: 283.3
click at [601, 300] on div "Rota 34 - Placa RMY2F10 63259691 - LUCIANA ALVES DA SILVA DIAS Rota 87 - Placa …" at bounding box center [496, 237] width 992 height 475
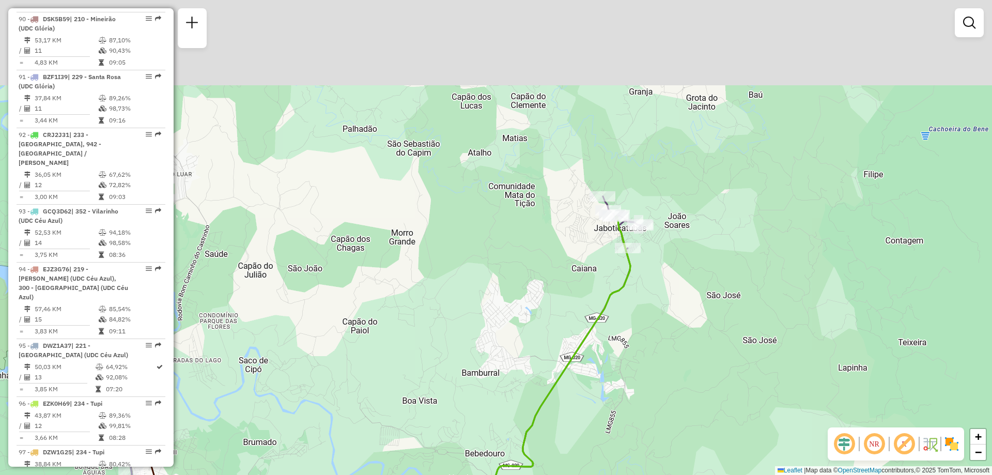
drag, startPoint x: 615, startPoint y: 120, endPoint x: 625, endPoint y: 284, distance: 164.2
click at [625, 284] on icon at bounding box center [551, 448] width 159 height 465
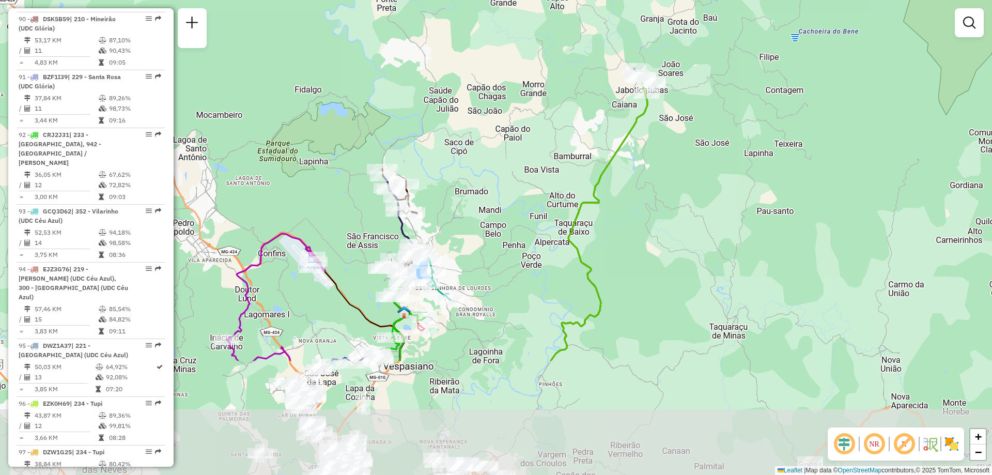
drag, startPoint x: 614, startPoint y: 371, endPoint x: 640, endPoint y: 225, distance: 148.1
click at [640, 225] on div "Rota 34 - Placa RMY2F10 63259691 - LUCIANA ALVES DA SILVA DIAS Rota 87 - Placa …" at bounding box center [496, 237] width 992 height 475
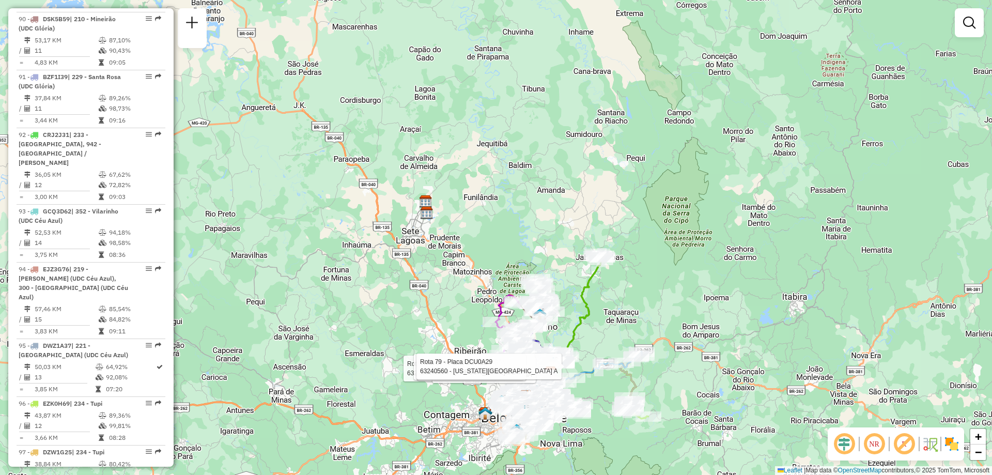
drag, startPoint x: 800, startPoint y: 324, endPoint x: 715, endPoint y: 405, distance: 117.4
click at [715, 405] on div "Rota 34 - Placa RMY2F10 63259691 - LUCIANA ALVES DA SILVA DIAS Rota 87 - Placa …" at bounding box center [496, 237] width 992 height 475
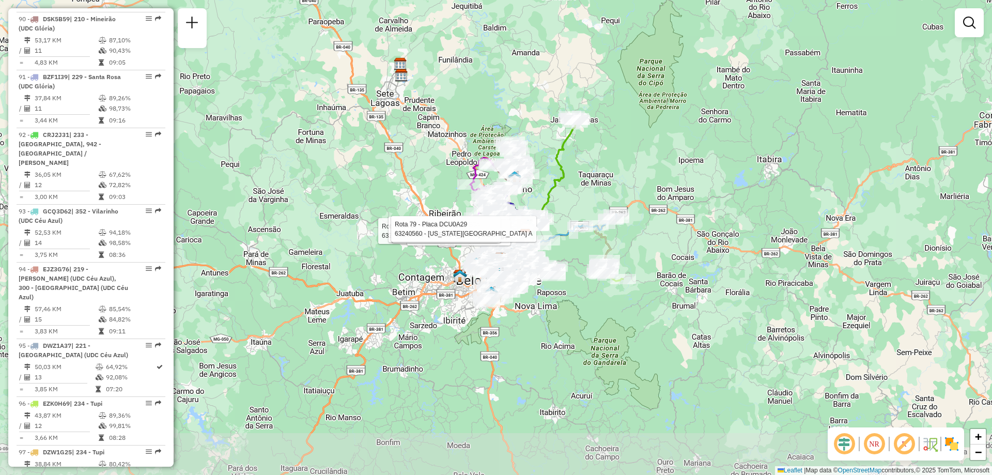
drag, startPoint x: 640, startPoint y: 401, endPoint x: 643, endPoint y: 244, distance: 157.2
click at [643, 244] on div "Rota 34 - Placa RMY2F10 63259691 - LUCIANA ALVES DA SILVA DIAS Rota 87 - Placa …" at bounding box center [496, 237] width 992 height 475
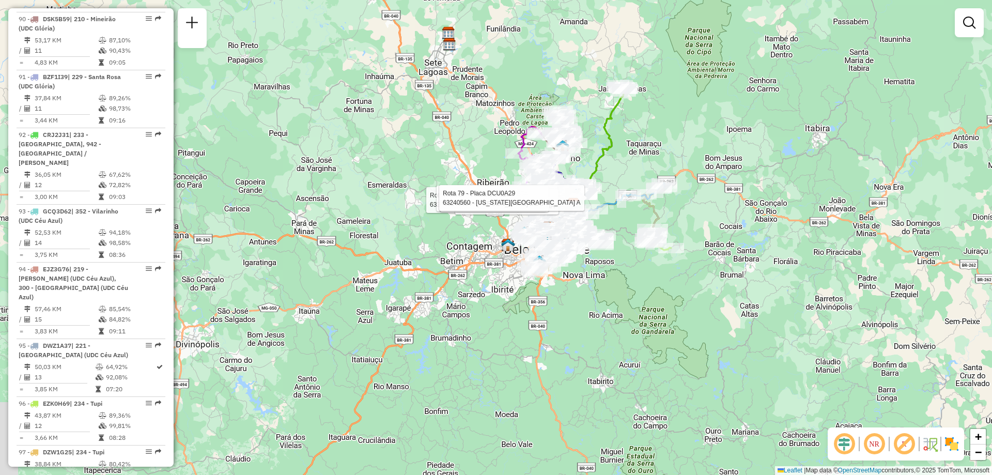
drag, startPoint x: 591, startPoint y: 340, endPoint x: 655, endPoint y: 310, distance: 71.2
click at [662, 308] on div "Rota 34 - Placa RMY2F10 63259691 - LUCIANA ALVES DA SILVA DIAS Rota 87 - Placa …" at bounding box center [496, 237] width 992 height 475
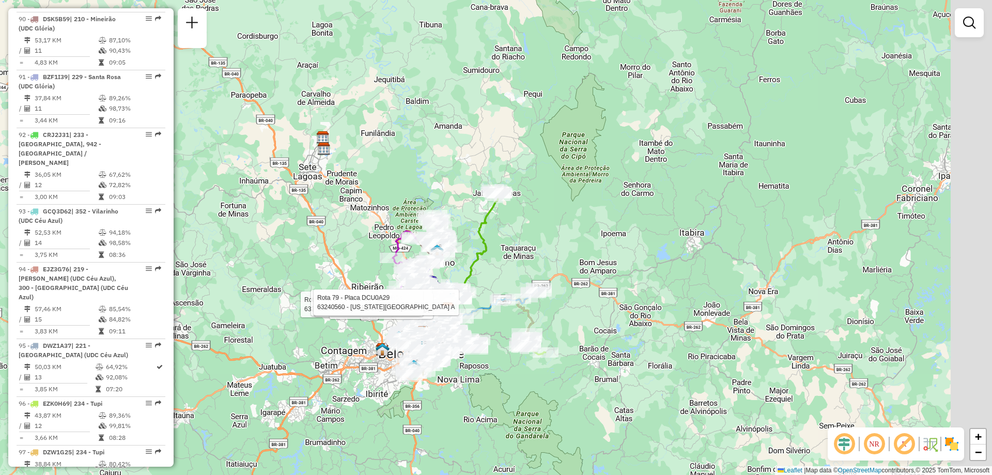
drag, startPoint x: 794, startPoint y: 198, endPoint x: 662, endPoint y: 277, distance: 153.9
click at [664, 278] on div "Rota 34 - Placa RMY2F10 63259691 - LUCIANA ALVES DA SILVA DIAS Rota 87 - Placa …" at bounding box center [496, 237] width 992 height 475
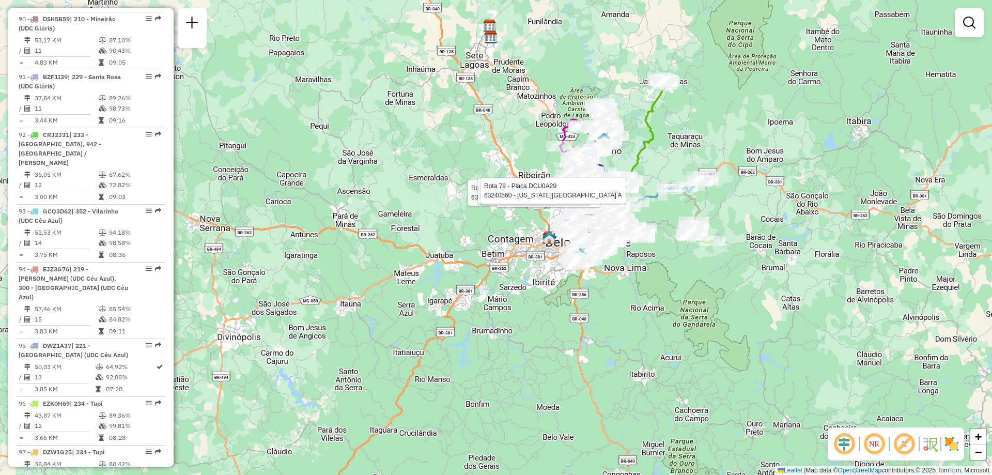
drag, startPoint x: 518, startPoint y: 412, endPoint x: 685, endPoint y: 301, distance: 201.3
click at [685, 301] on div "Rota 34 - Placa RMY2F10 63259691 - LUCIANA ALVES DA SILVA DIAS Rota 87 - Placa …" at bounding box center [496, 237] width 992 height 475
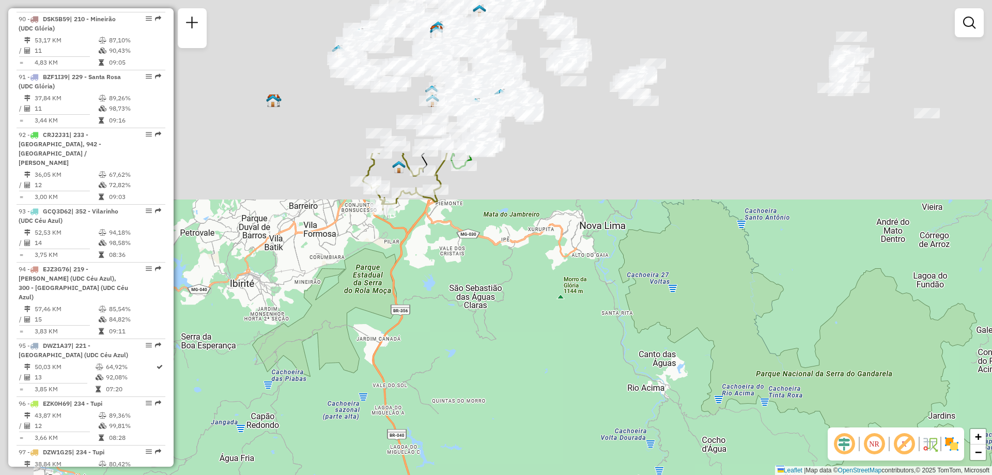
drag, startPoint x: 595, startPoint y: 174, endPoint x: 682, endPoint y: 376, distance: 220.7
click at [677, 394] on div "Rota 34 - Placa RMY2F10 63259691 - LUCIANA ALVES DA SILVA DIAS Rota 87 - Placa …" at bounding box center [496, 237] width 992 height 475
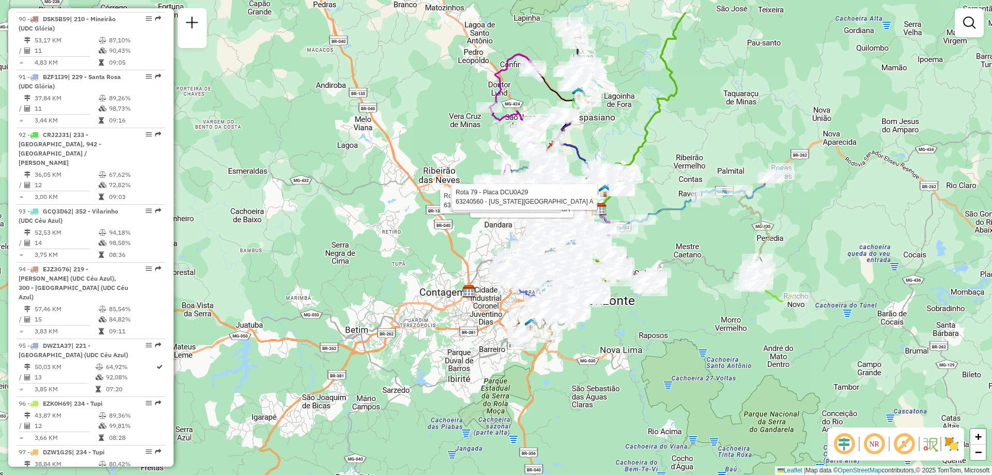
drag, startPoint x: 696, startPoint y: 267, endPoint x: 659, endPoint y: 367, distance: 107.0
click at [660, 366] on div "Rota 34 - Placa RMY2F10 63259691 - LUCIANA ALVES DA SILVA DIAS Rota 87 - Placa …" at bounding box center [496, 237] width 992 height 475
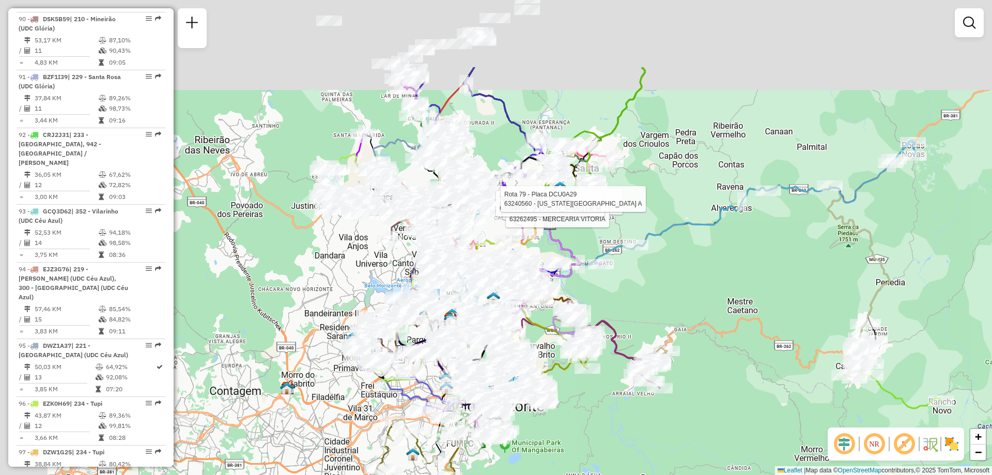
drag, startPoint x: 670, startPoint y: 275, endPoint x: 757, endPoint y: 390, distance: 143.9
click at [757, 390] on div "Rota 34 - Placa RMY2F10 63259691 - LUCIANA ALVES DA SILVA DIAS Rota 87 - Placa …" at bounding box center [496, 237] width 992 height 475
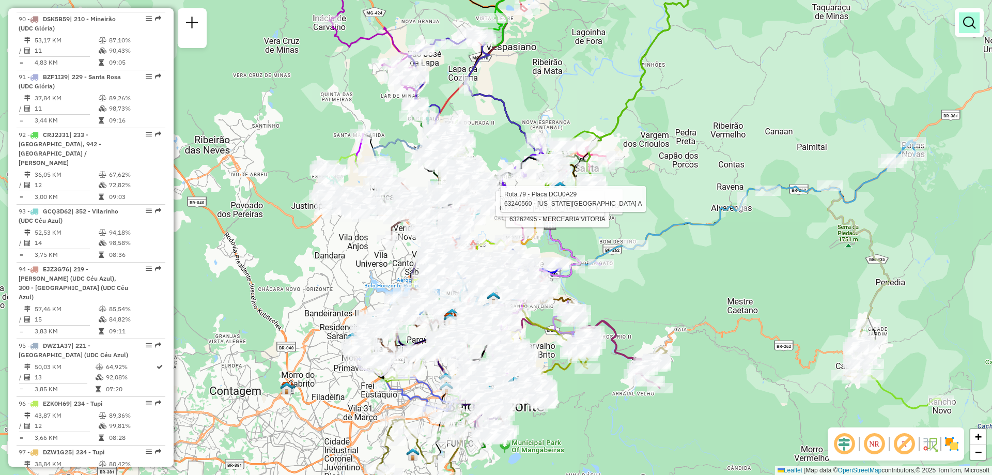
click at [969, 23] on em at bounding box center [970, 23] width 12 height 12
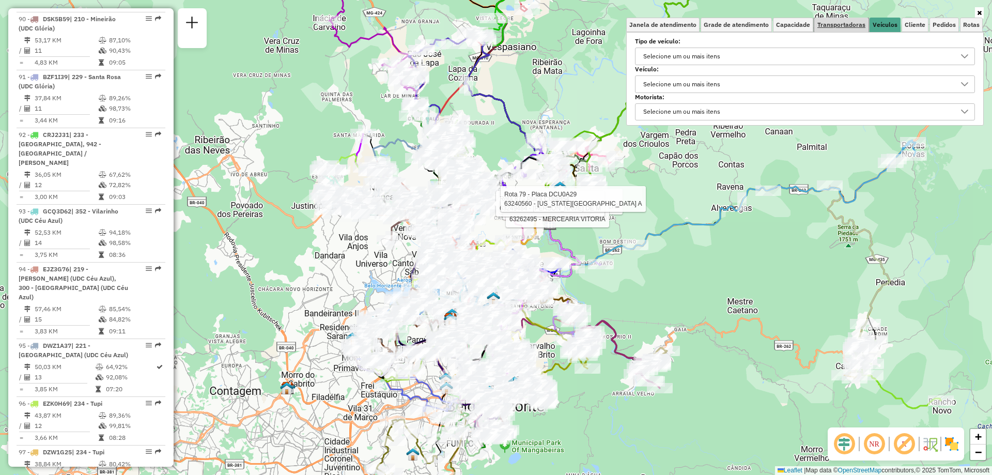
click at [853, 28] on span "Transportadoras" at bounding box center [842, 25] width 48 height 6
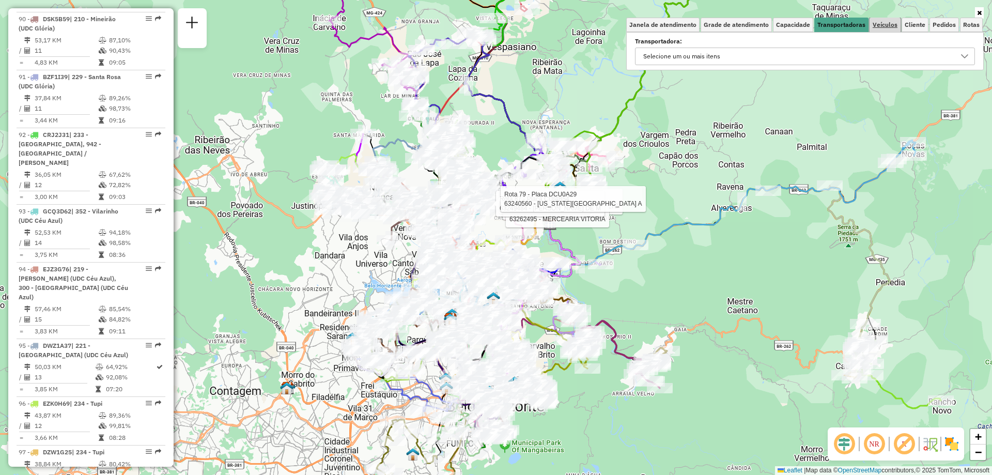
click at [887, 27] on span "Veículos" at bounding box center [885, 25] width 25 height 6
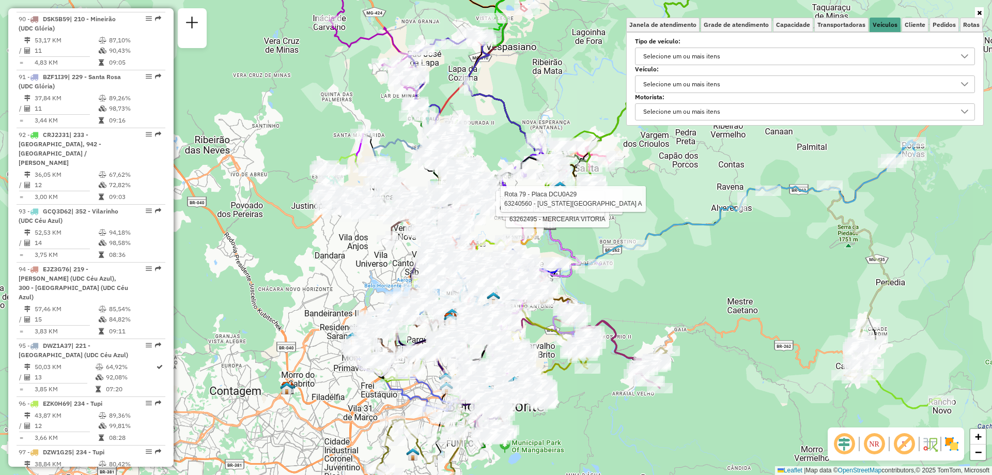
click at [689, 90] on div "Selecione um ou mais itens" at bounding box center [682, 84] width 84 height 17
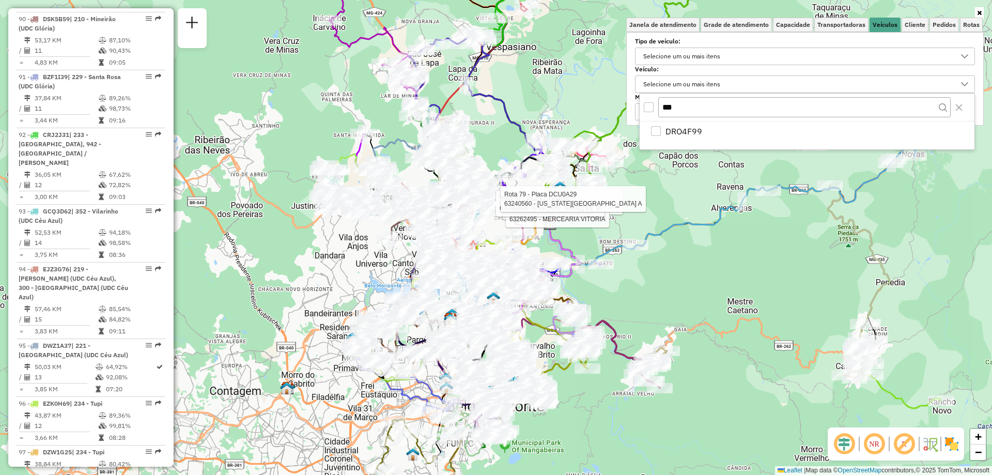
click at [727, 267] on div "Rota 34 - Placa RMY2F10 63259691 - LUCIANA ALVES DA SILVA DIAS Rota 87 - Placa …" at bounding box center [496, 237] width 992 height 475
